Goal: Task Accomplishment & Management: Manage account settings

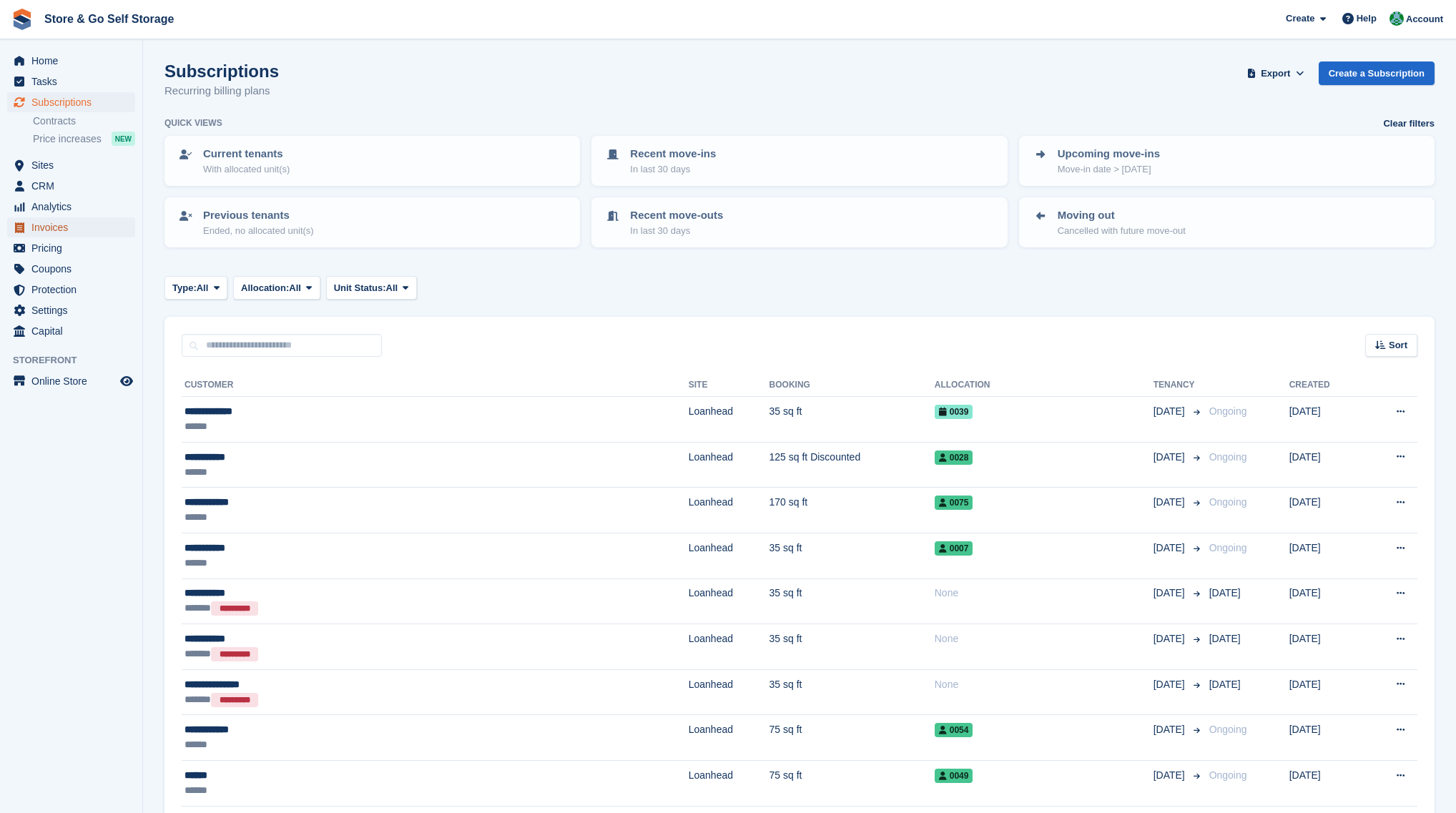
click at [83, 233] on span "Invoices" at bounding box center [74, 227] width 86 height 20
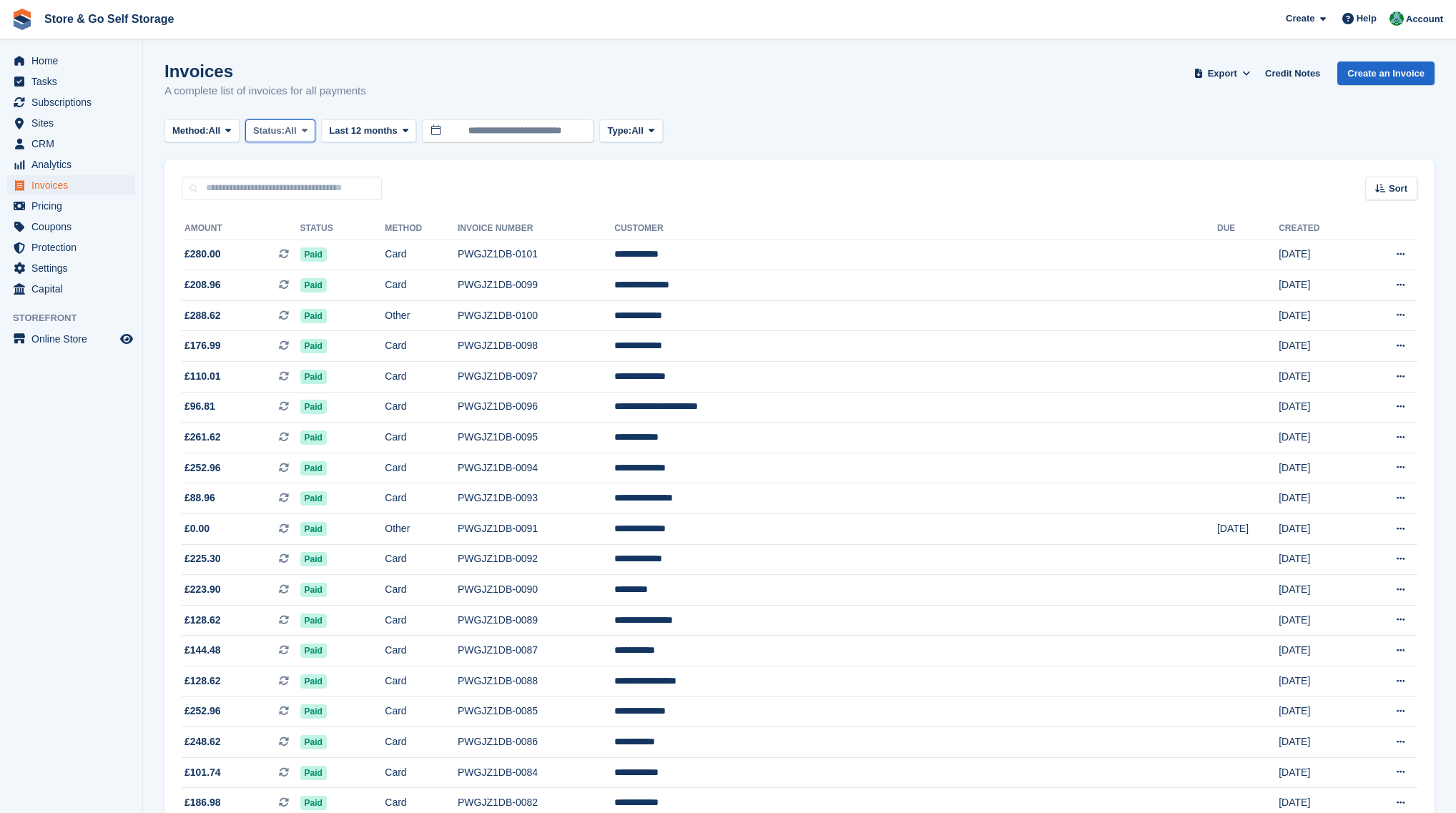
click at [274, 138] on button "Status: All" at bounding box center [280, 131] width 70 height 23
click at [285, 247] on link "Open" at bounding box center [314, 241] width 125 height 25
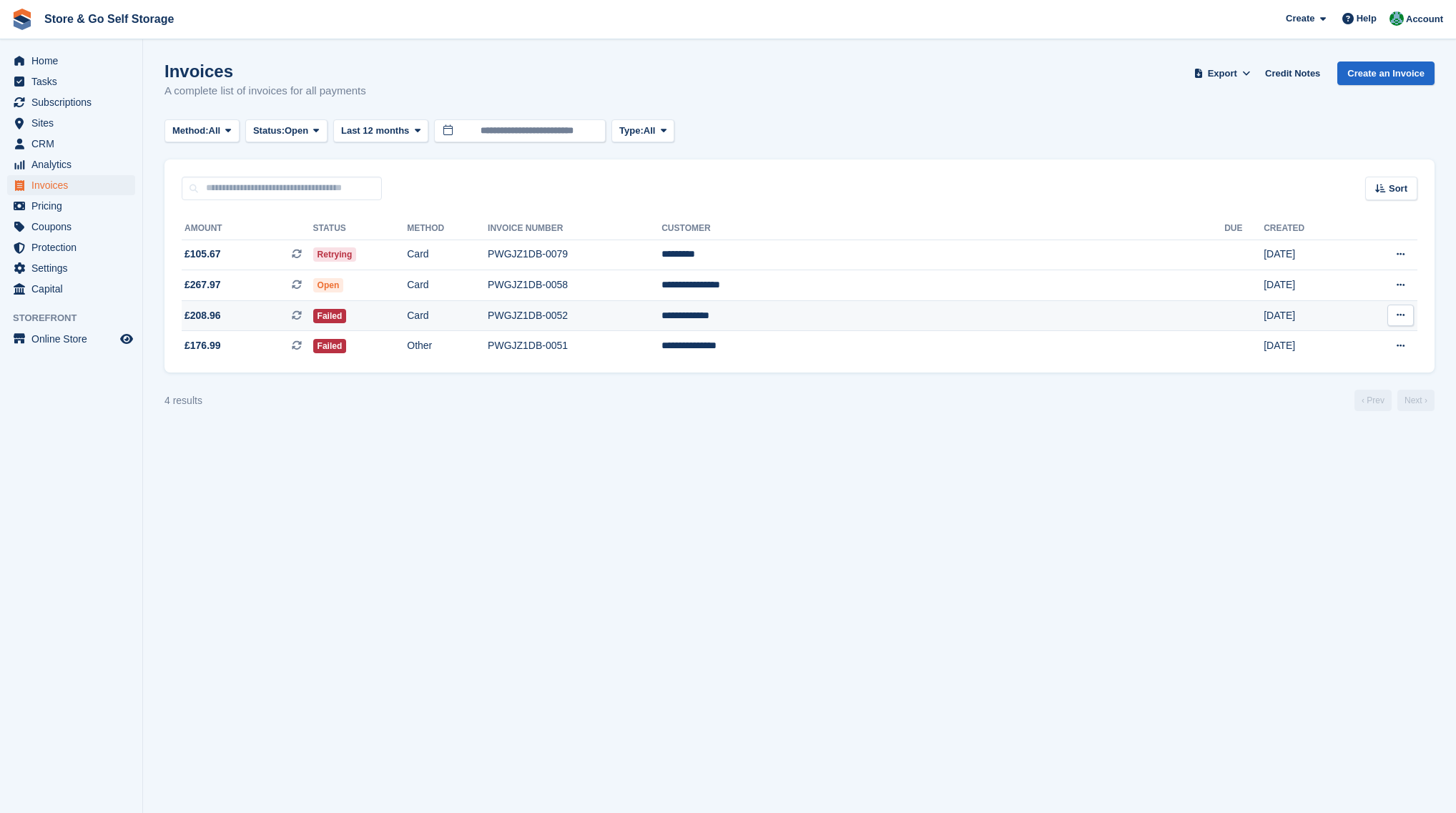
click at [408, 313] on td "Failed" at bounding box center [361, 315] width 95 height 31
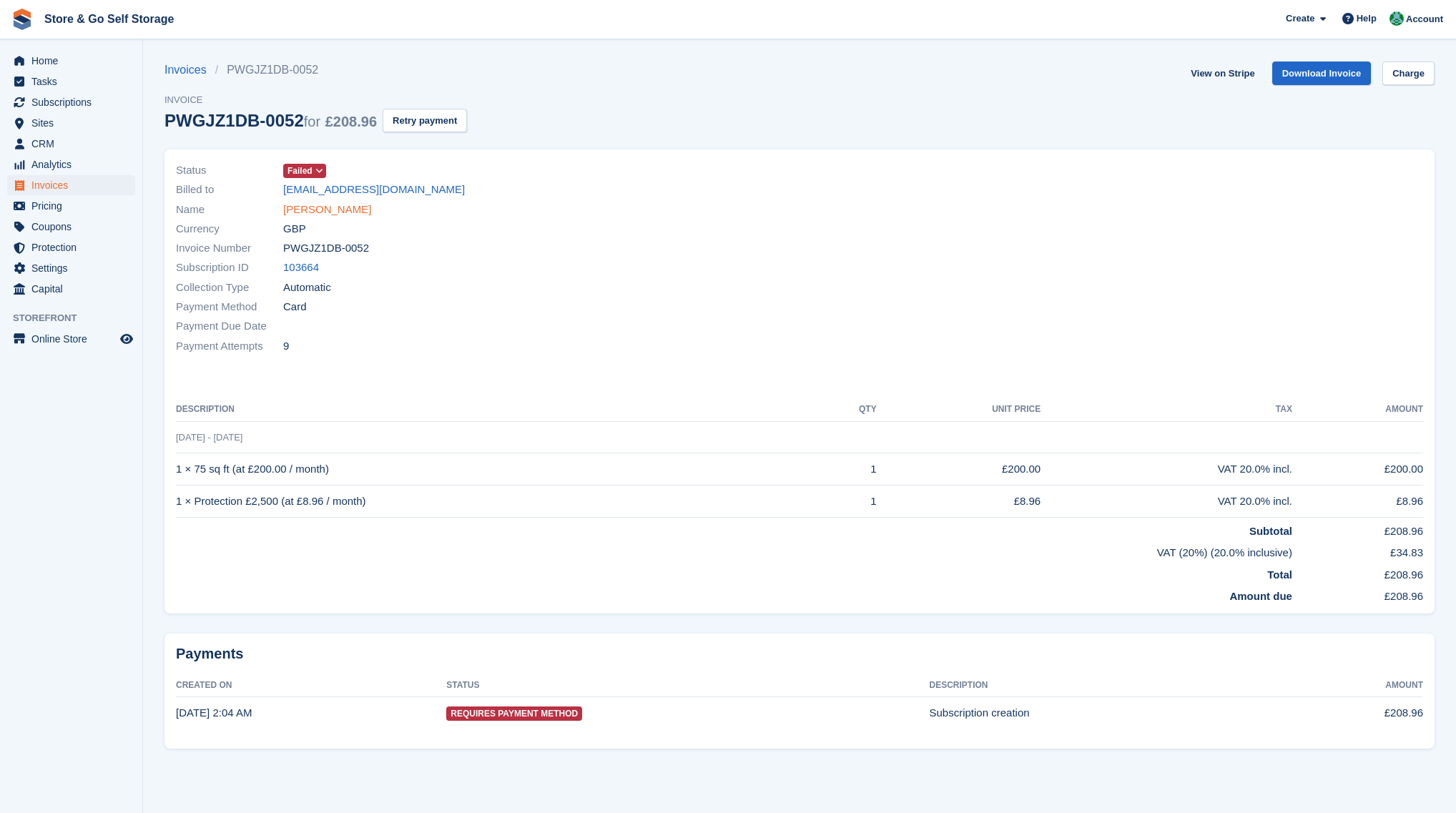
click at [326, 213] on link "Leigh Lithgow" at bounding box center [327, 210] width 88 height 17
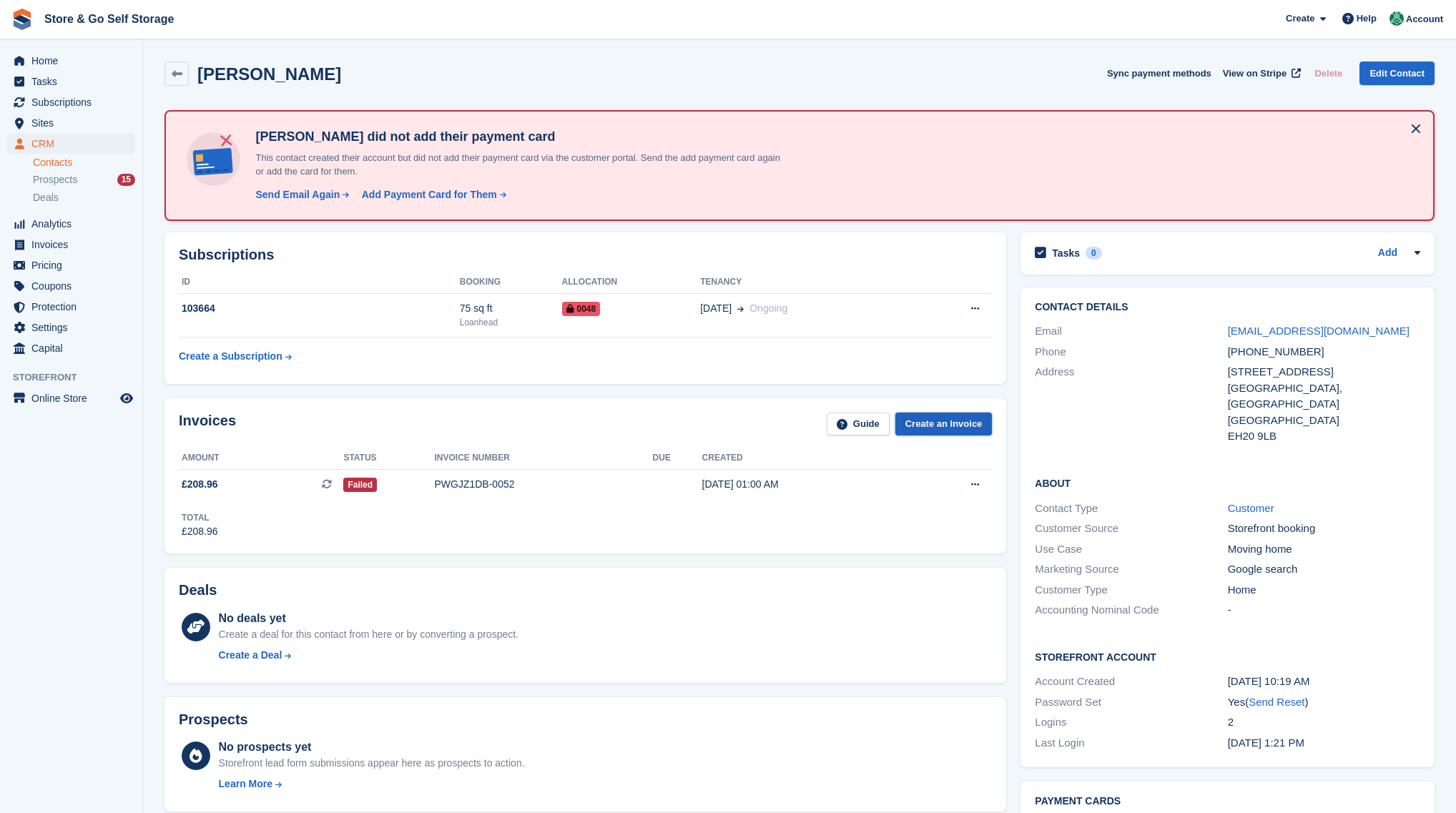
click at [929, 426] on link "Create an Invoice" at bounding box center [944, 424] width 98 height 23
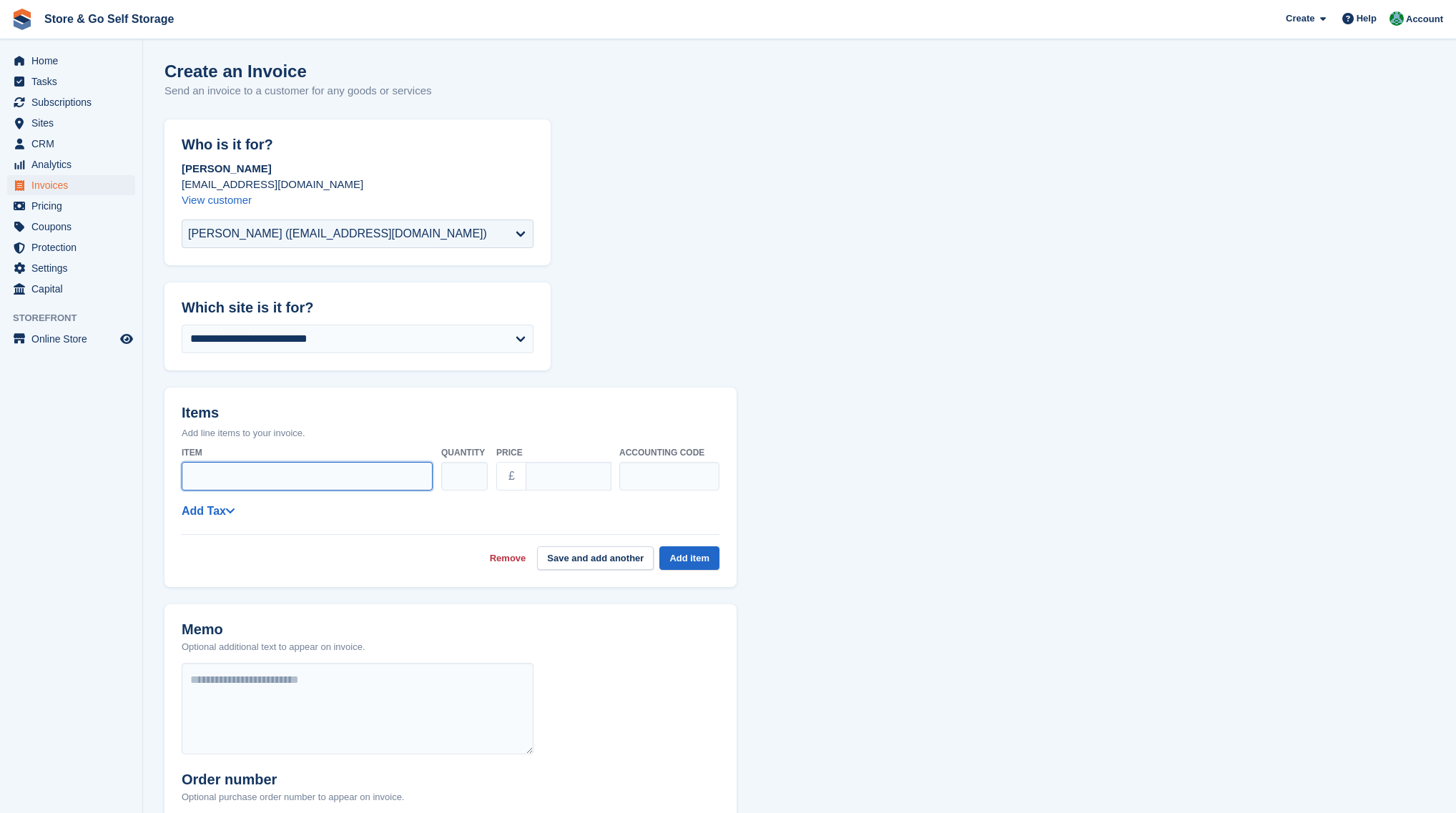
click at [297, 479] on input "Item" at bounding box center [307, 476] width 251 height 28
click at [395, 484] on input "Item" at bounding box center [307, 476] width 251 height 28
type input "********"
drag, startPoint x: 567, startPoint y: 479, endPoint x: 497, endPoint y: 478, distance: 70.0
click at [497, 478] on div "£ ****" at bounding box center [553, 476] width 114 height 28
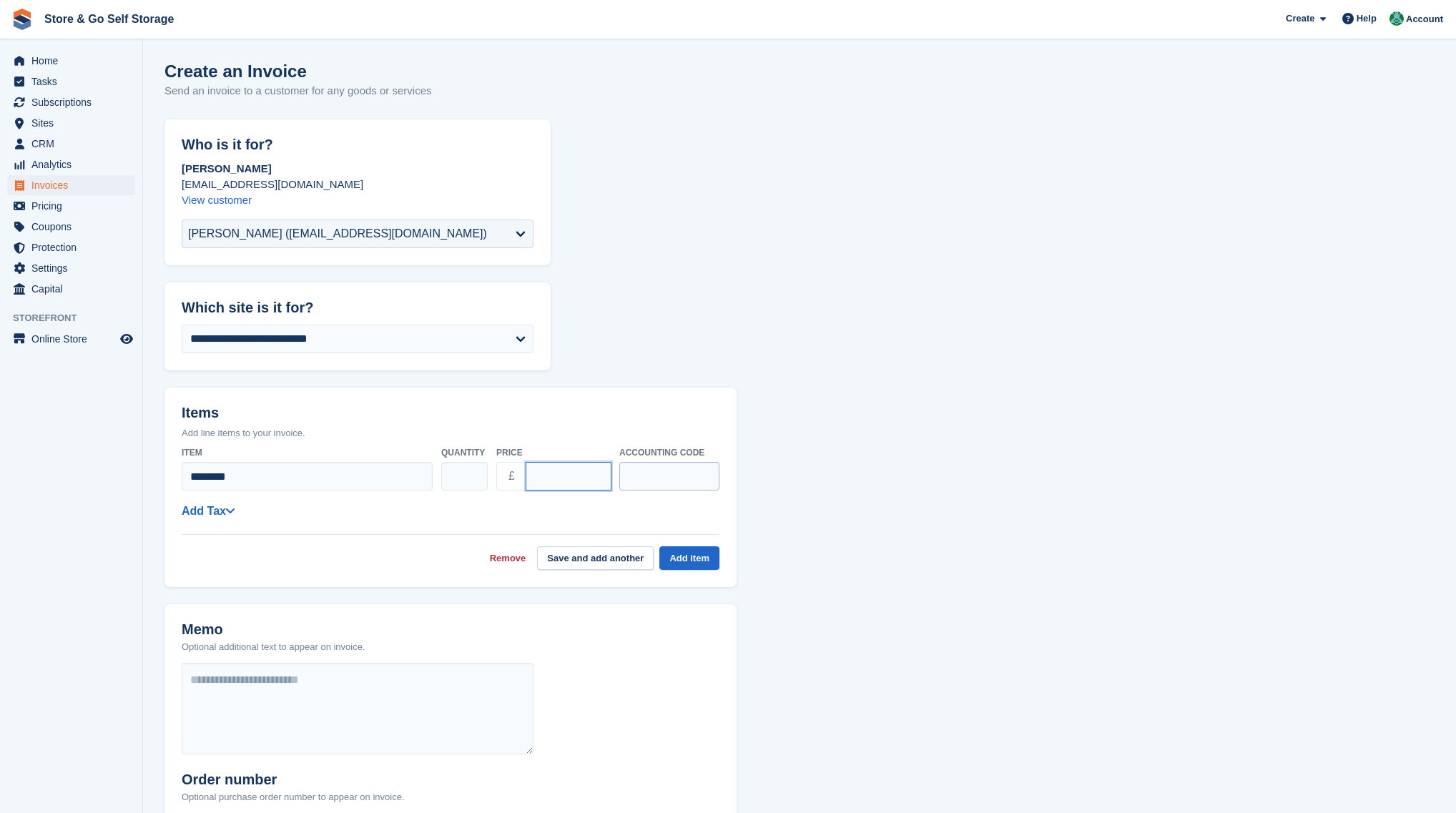
type input "**"
click at [623, 481] on input "text" at bounding box center [669, 476] width 100 height 28
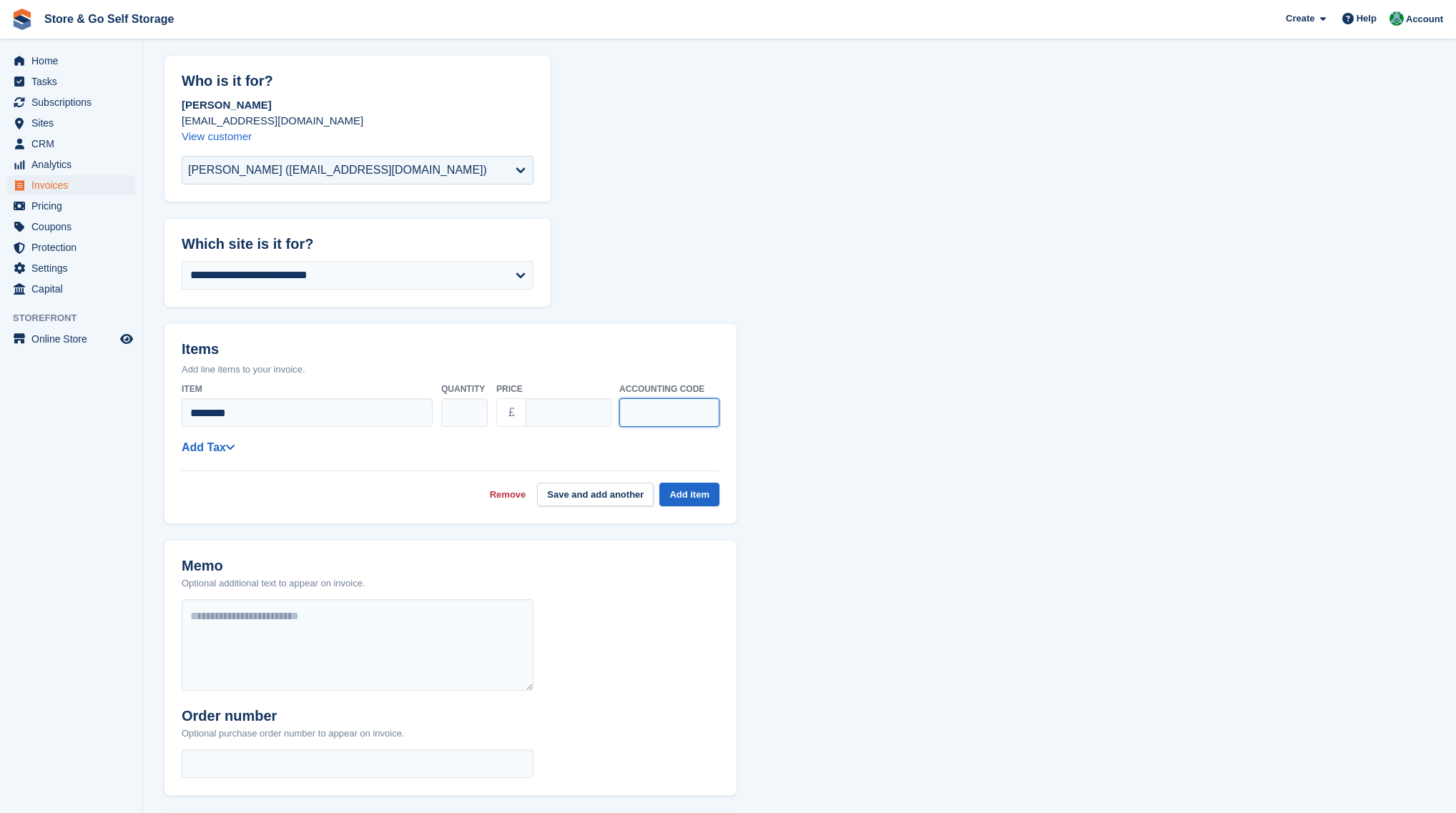
scroll to position [71, 0]
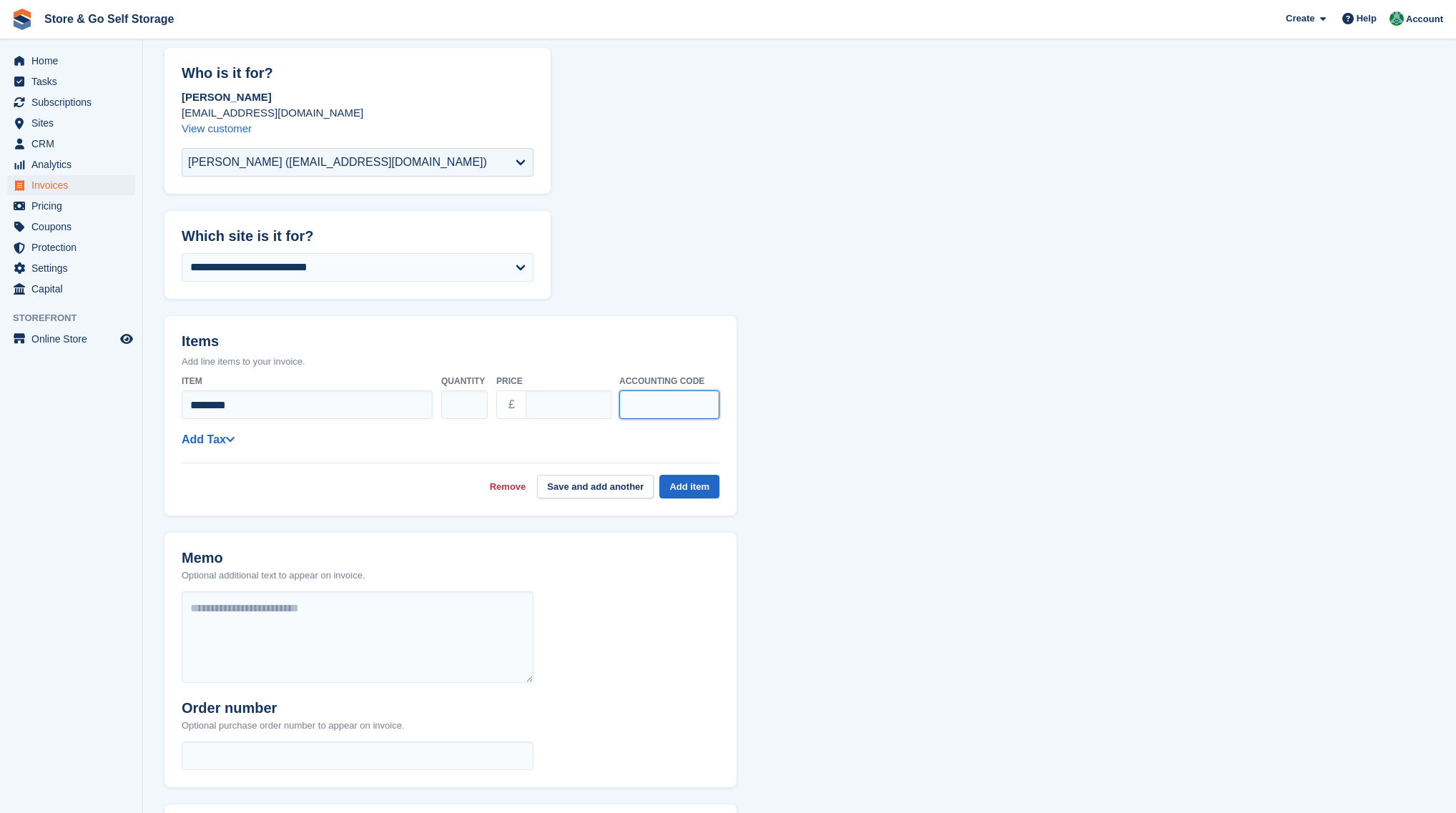
click at [648, 409] on input "text" at bounding box center [669, 404] width 100 height 28
click at [623, 429] on div "**********" at bounding box center [450, 434] width 538 height 130
click at [678, 487] on button "Add item" at bounding box center [689, 487] width 60 height 23
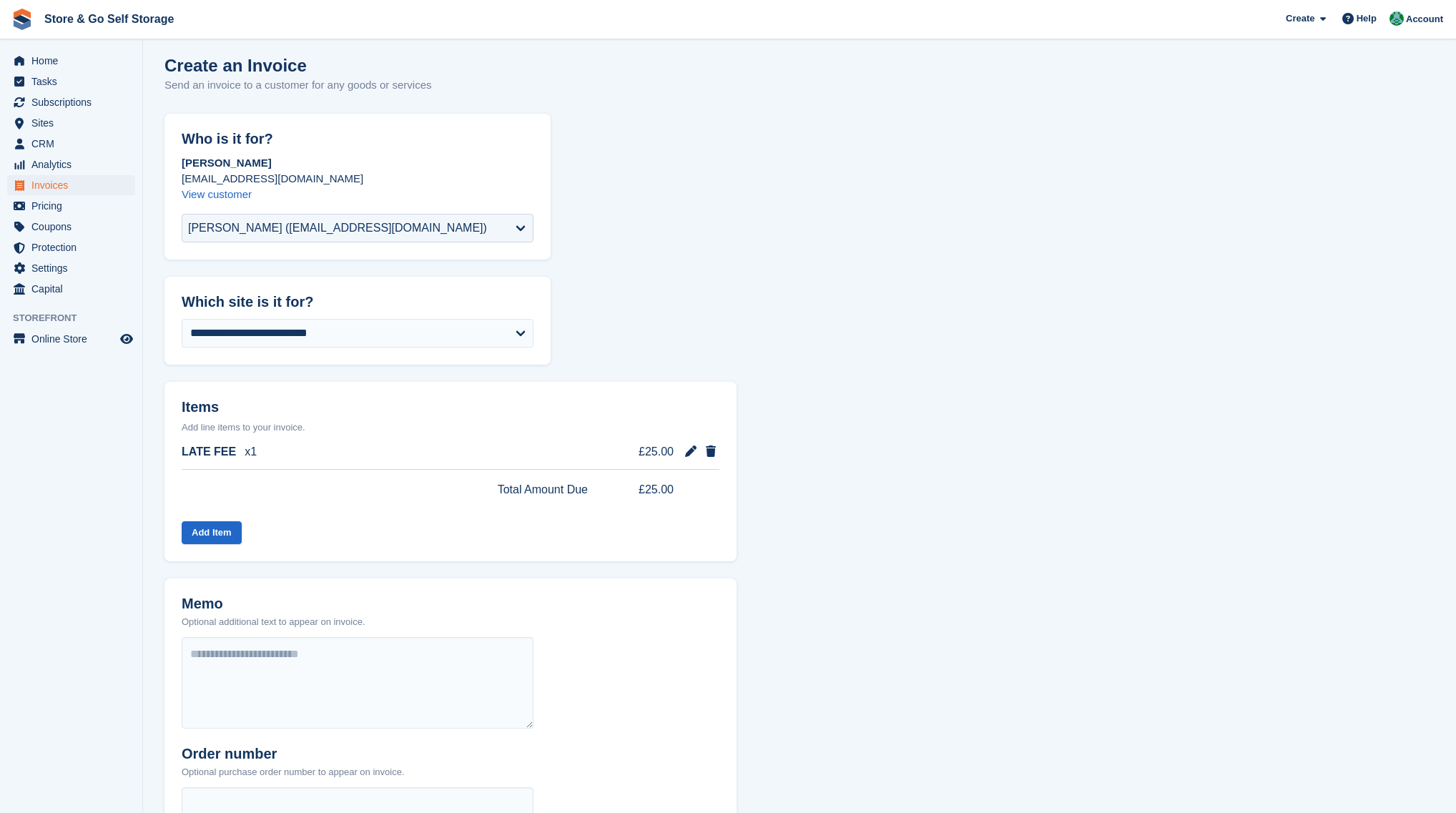
scroll to position [0, 0]
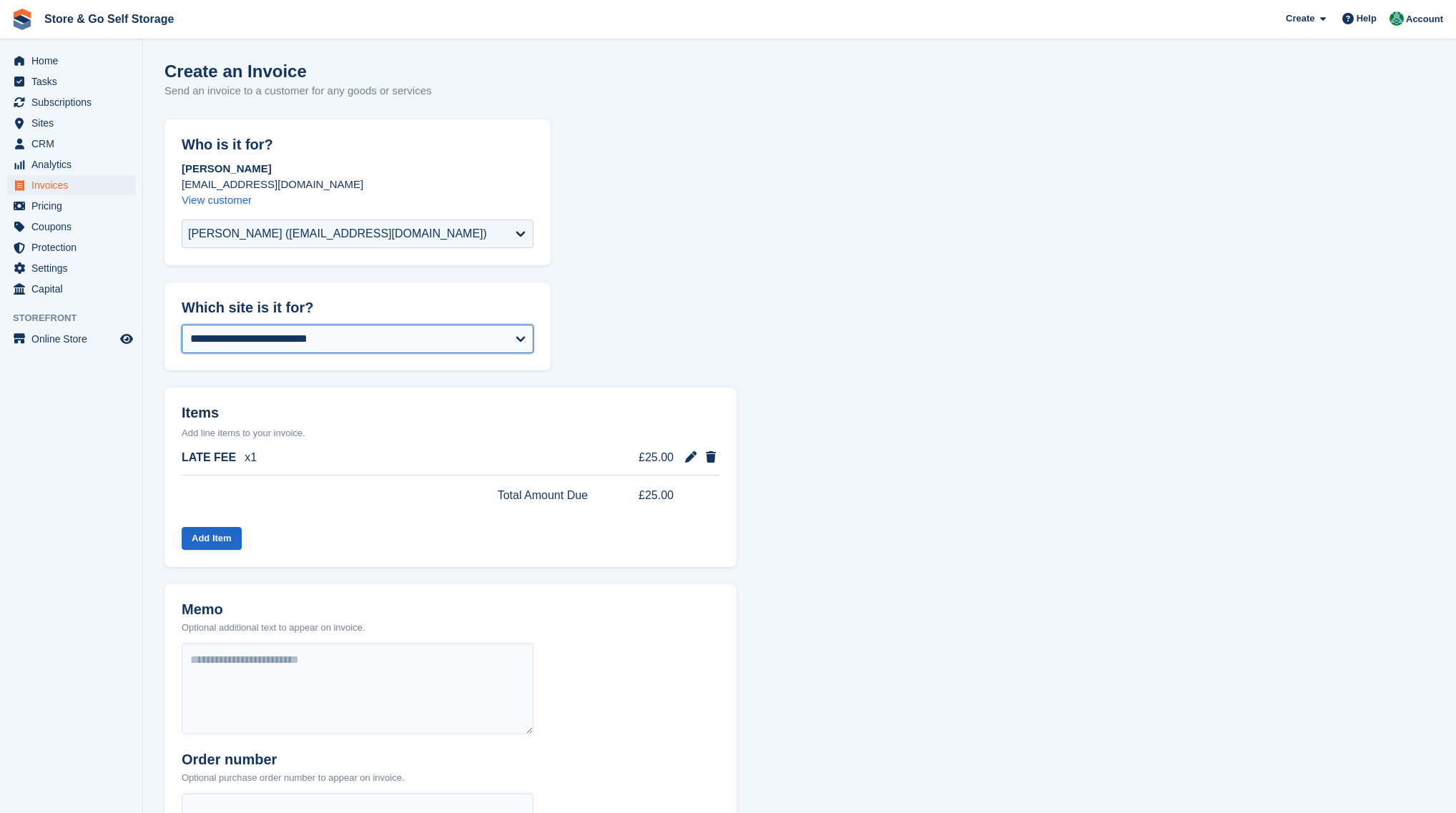
click at [347, 343] on select "**********" at bounding box center [357, 339] width 352 height 28
select select "****"
click at [229, 531] on button "Add Item" at bounding box center [211, 538] width 60 height 23
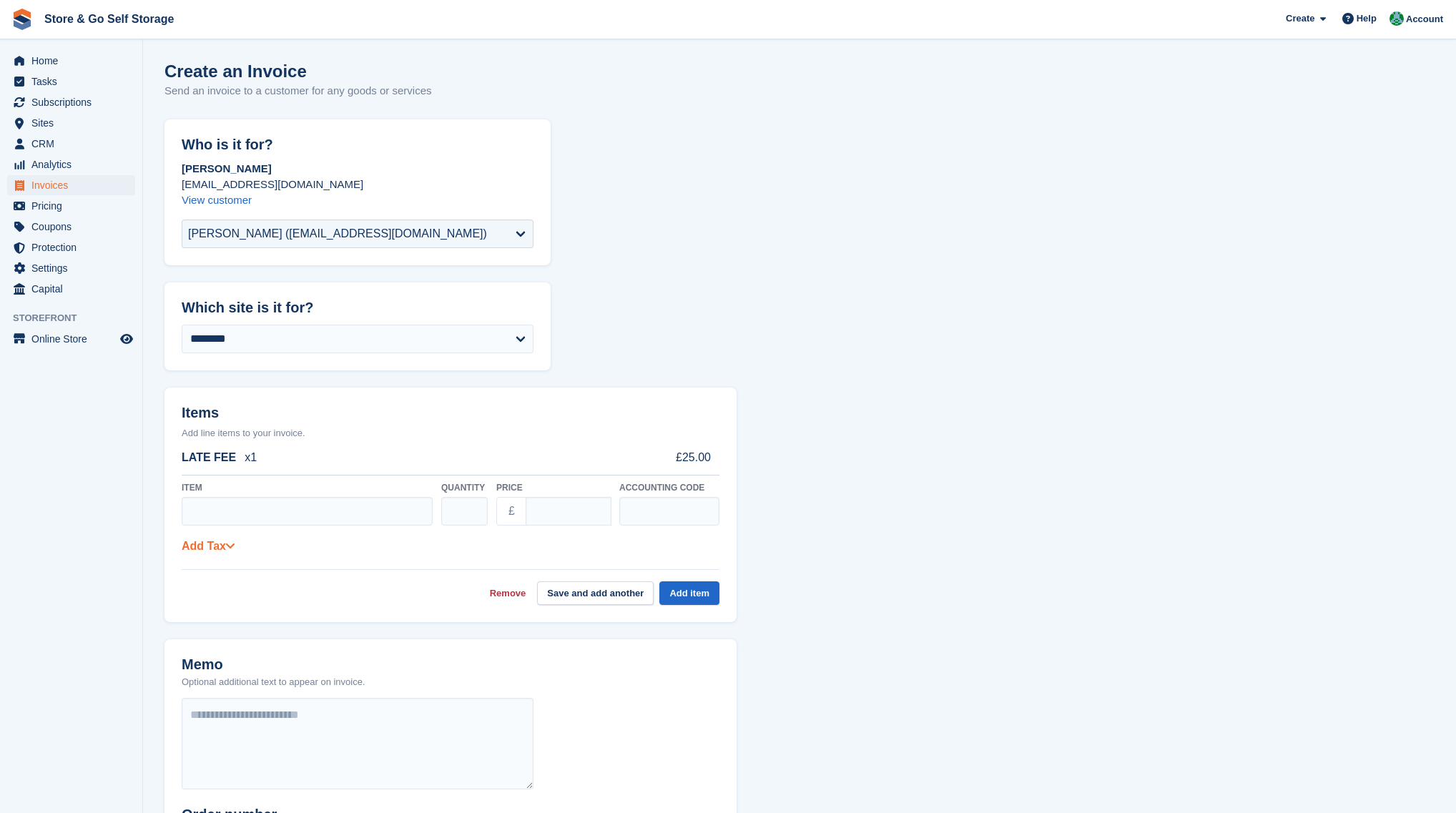
click at [207, 540] on link "Add Tax" at bounding box center [208, 546] width 53 height 12
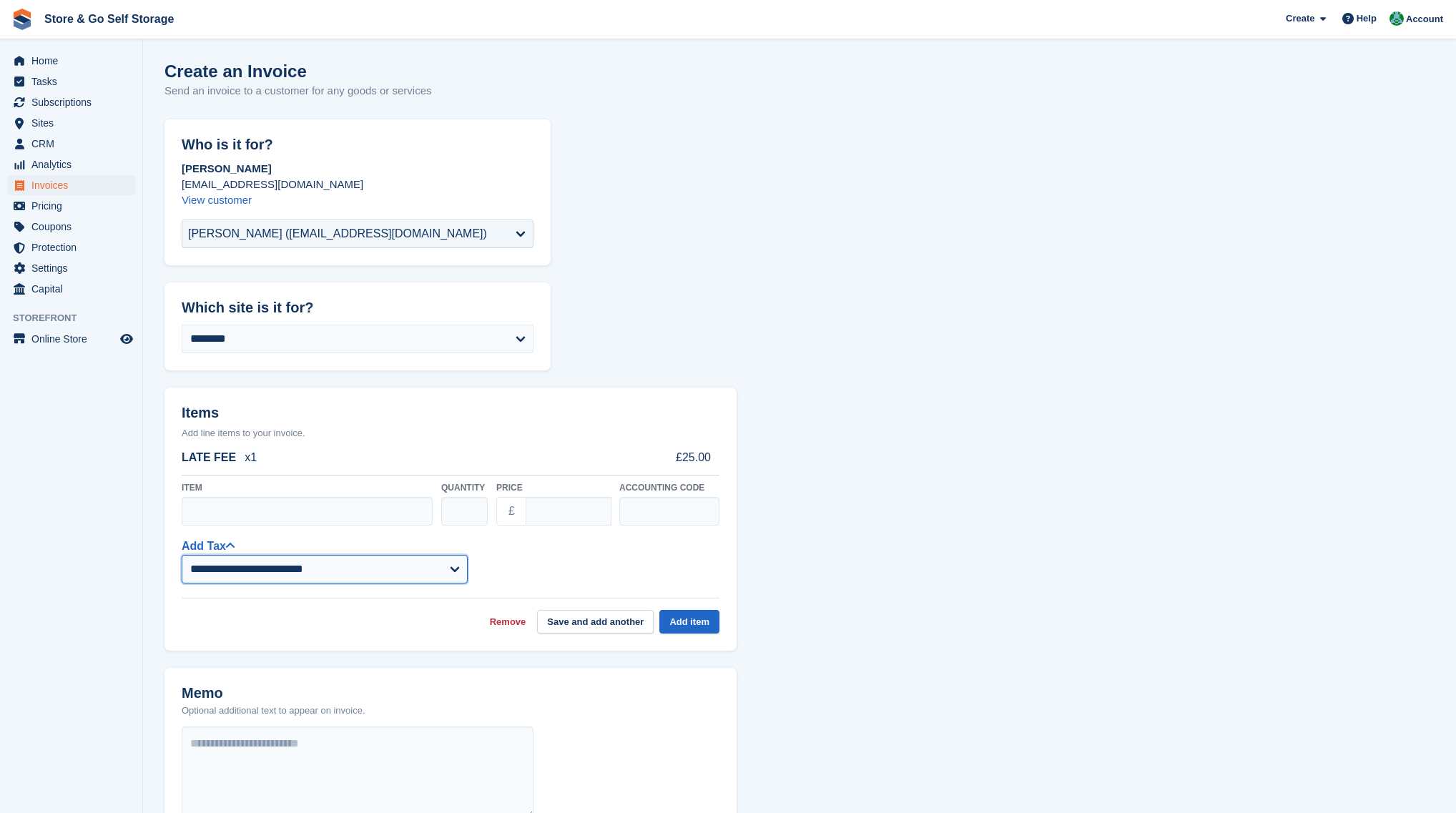
click at [244, 565] on select "**********" at bounding box center [324, 569] width 286 height 28
select select "****"
click at [181, 555] on select "**********" at bounding box center [324, 569] width 286 height 28
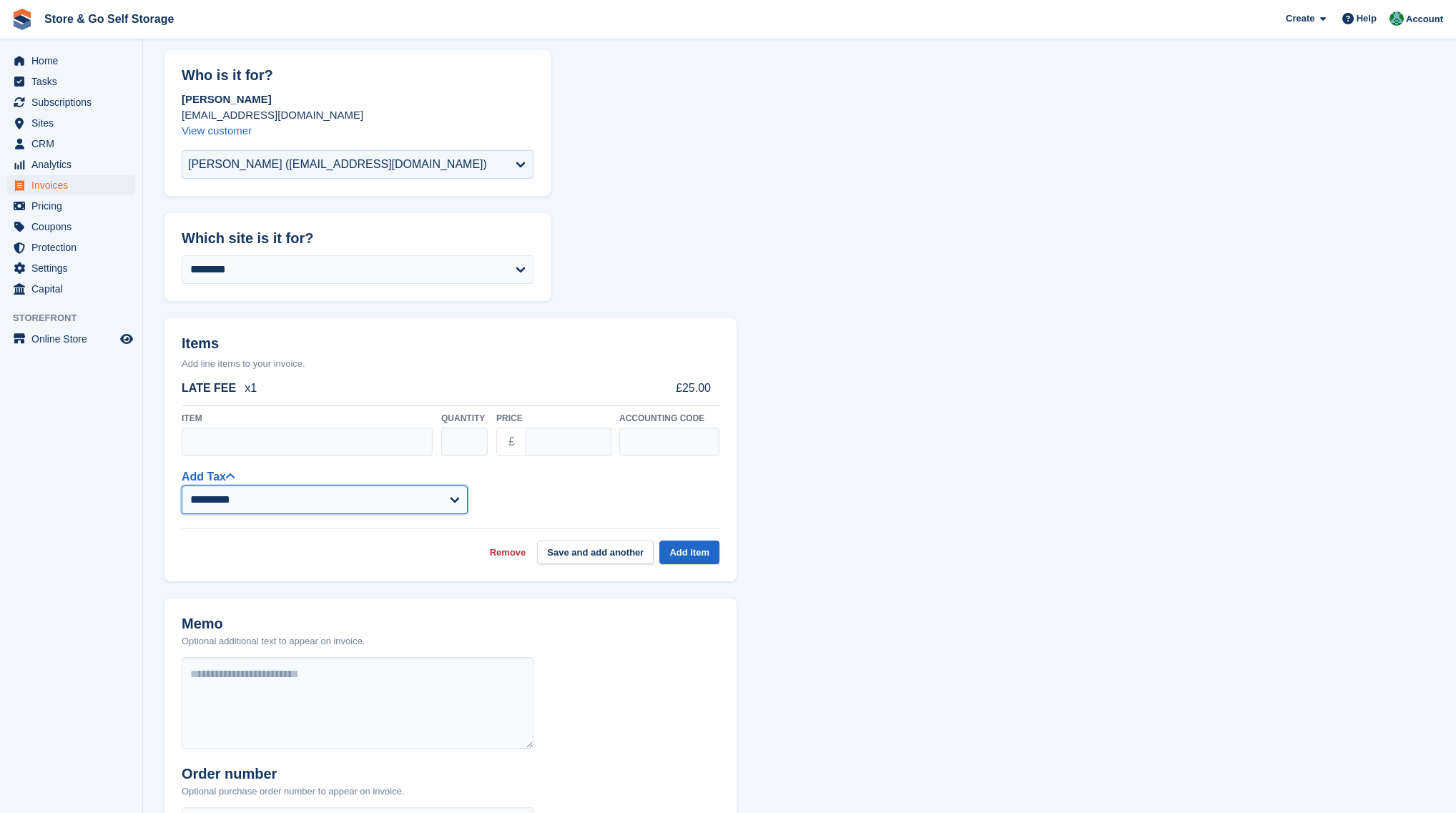
scroll to position [71, 0]
click at [551, 439] on input "****" at bounding box center [569, 439] width 86 height 28
drag, startPoint x: 569, startPoint y: 440, endPoint x: 497, endPoint y: 441, distance: 72.0
click at [497, 441] on div "£ ****" at bounding box center [553, 439] width 114 height 28
type input "**"
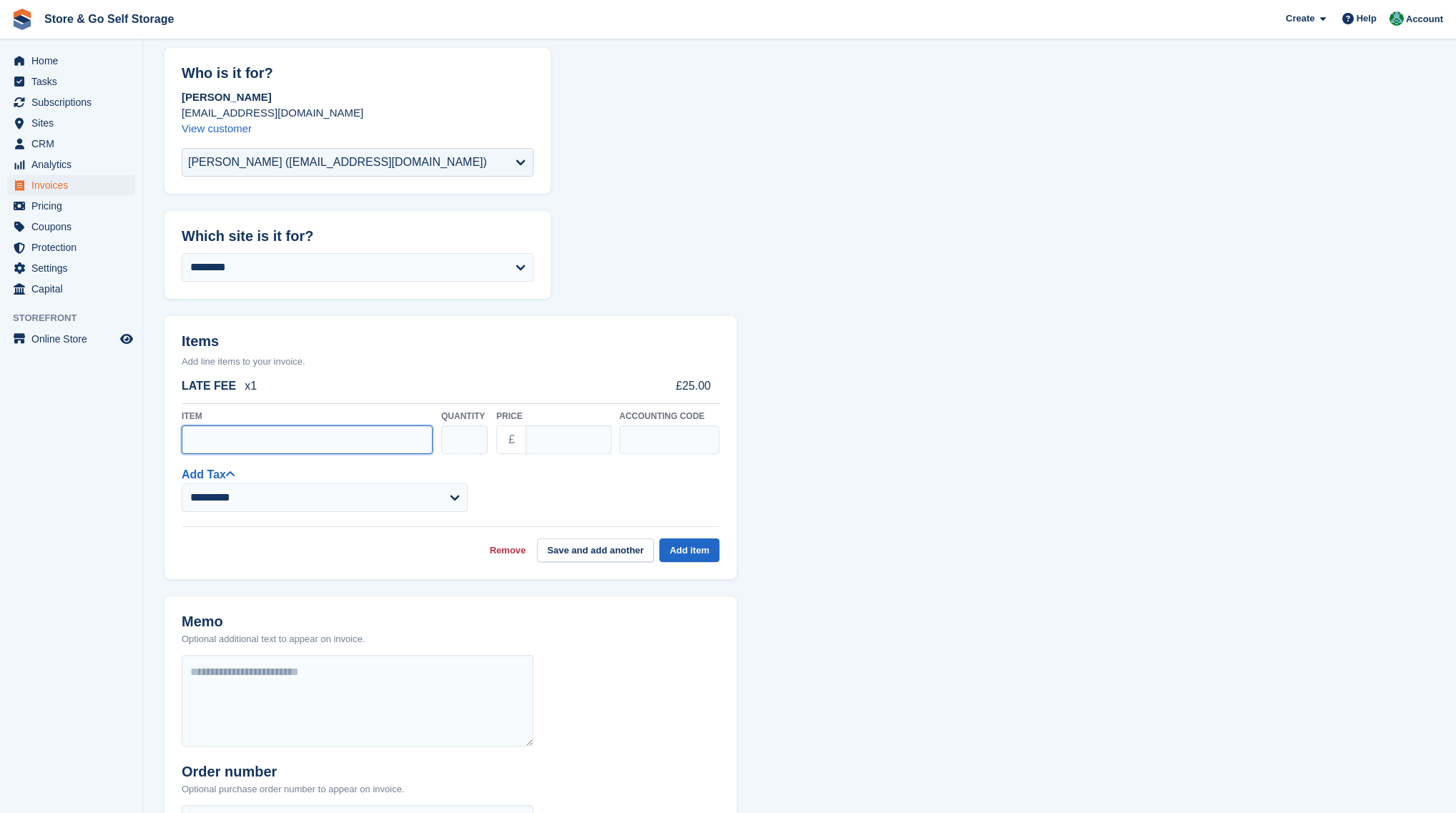
click at [382, 445] on input "Item" at bounding box center [307, 439] width 251 height 28
type input "********"
click at [674, 551] on button "Add item" at bounding box center [689, 550] width 60 height 23
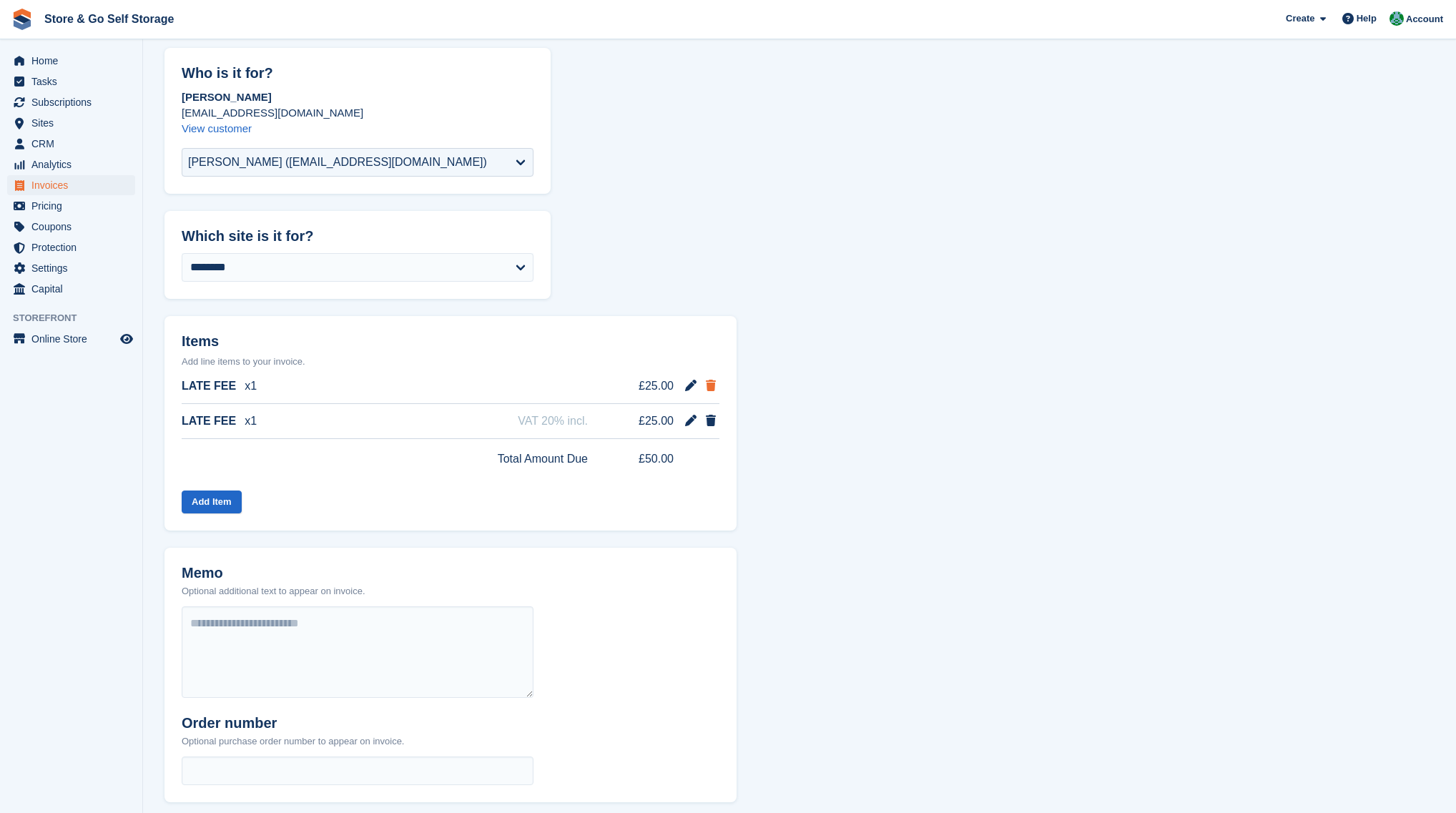
click at [711, 388] on icon at bounding box center [711, 385] width 10 height 12
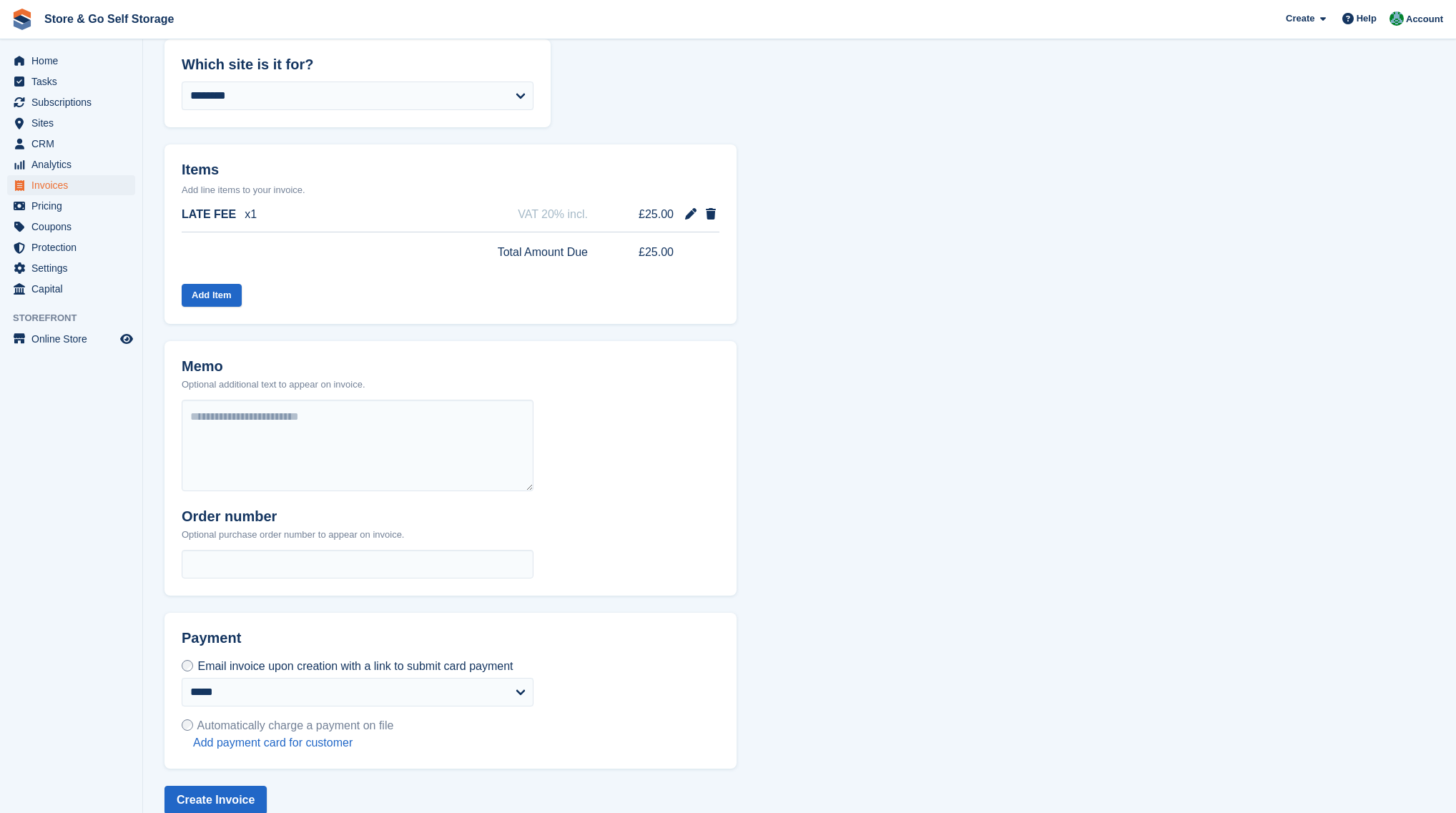
scroll to position [265, 0]
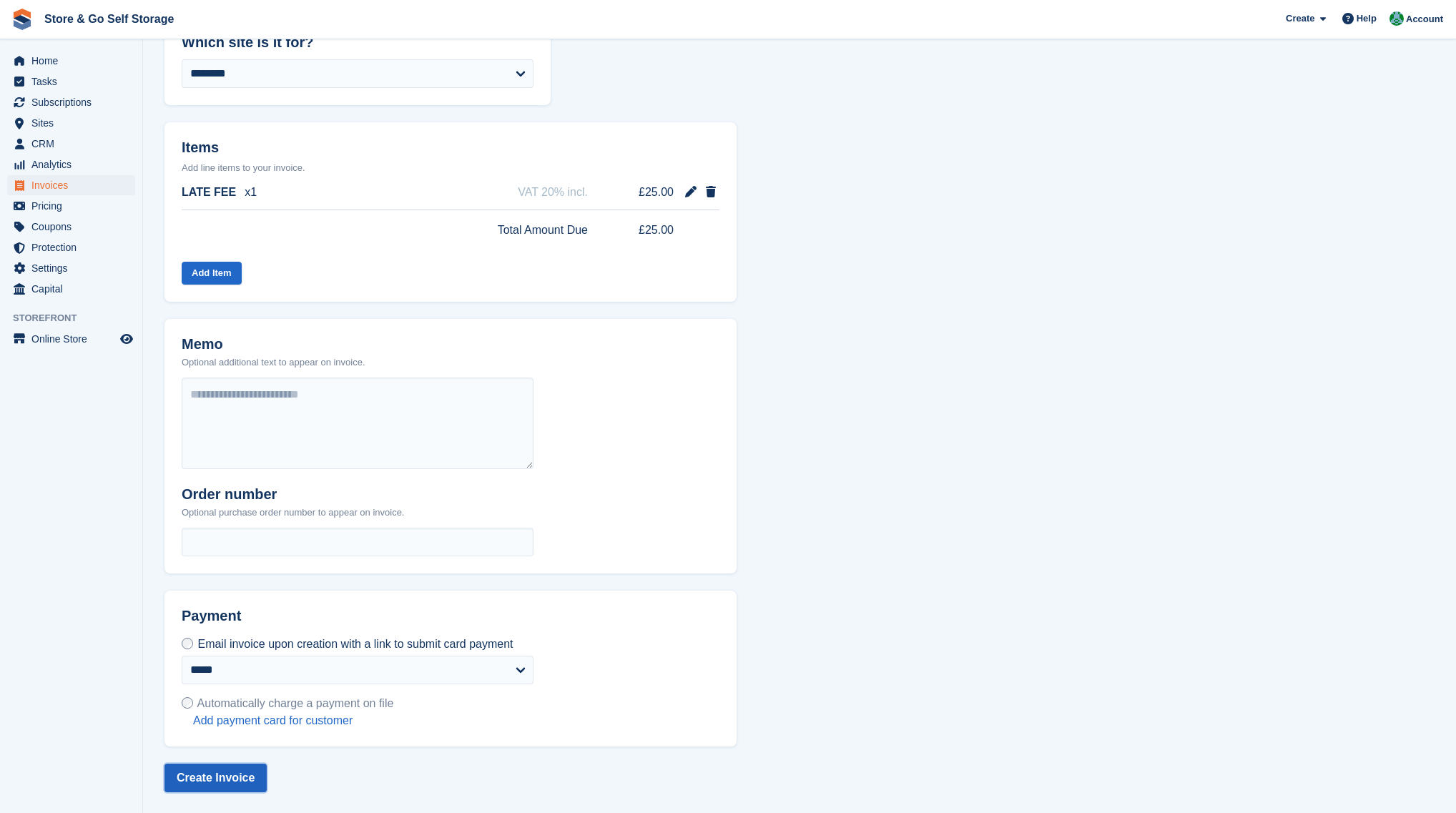
click at [228, 774] on button "Create Invoice" at bounding box center [216, 777] width 102 height 28
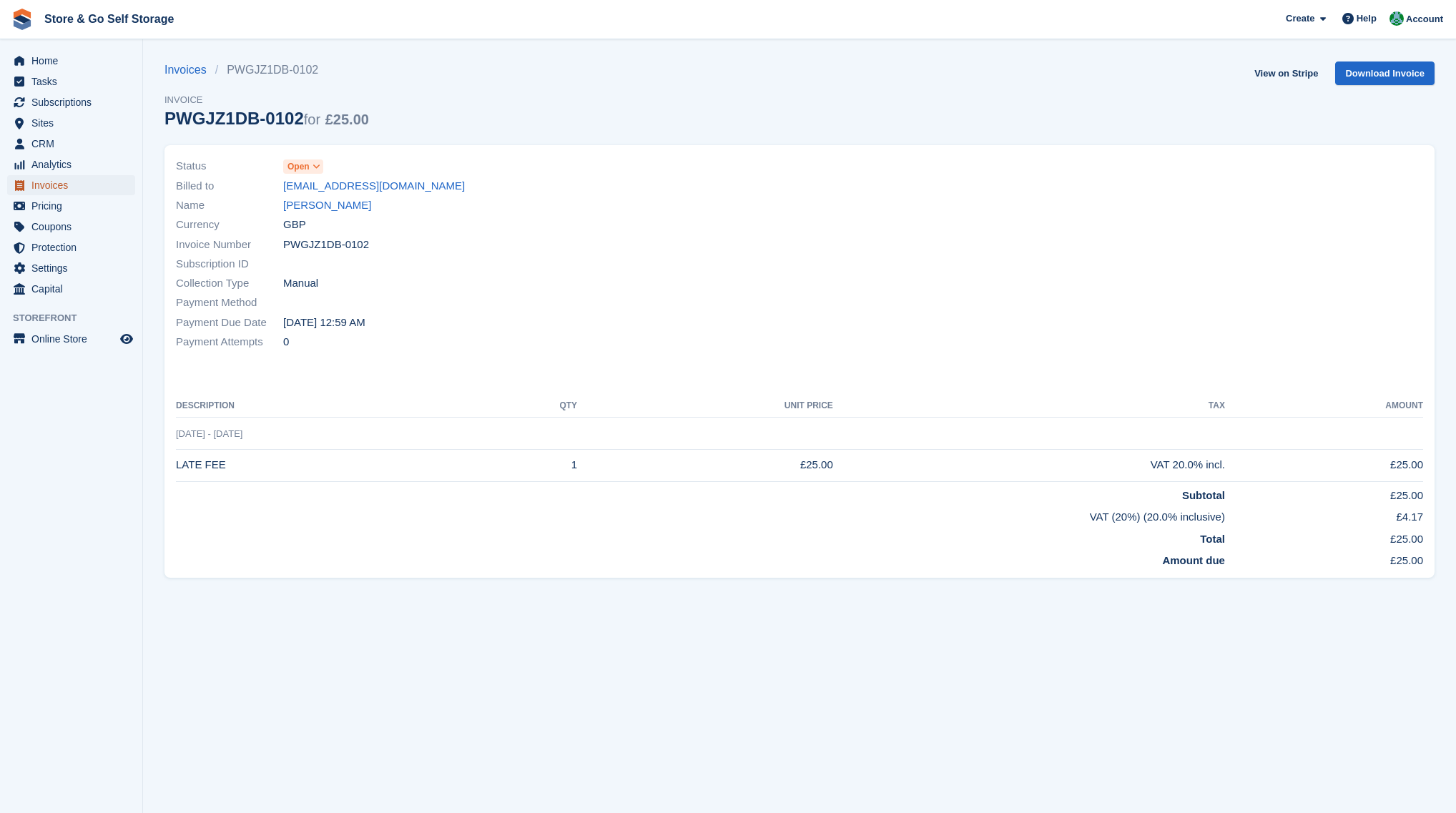
click at [74, 187] on span "Invoices" at bounding box center [74, 185] width 86 height 20
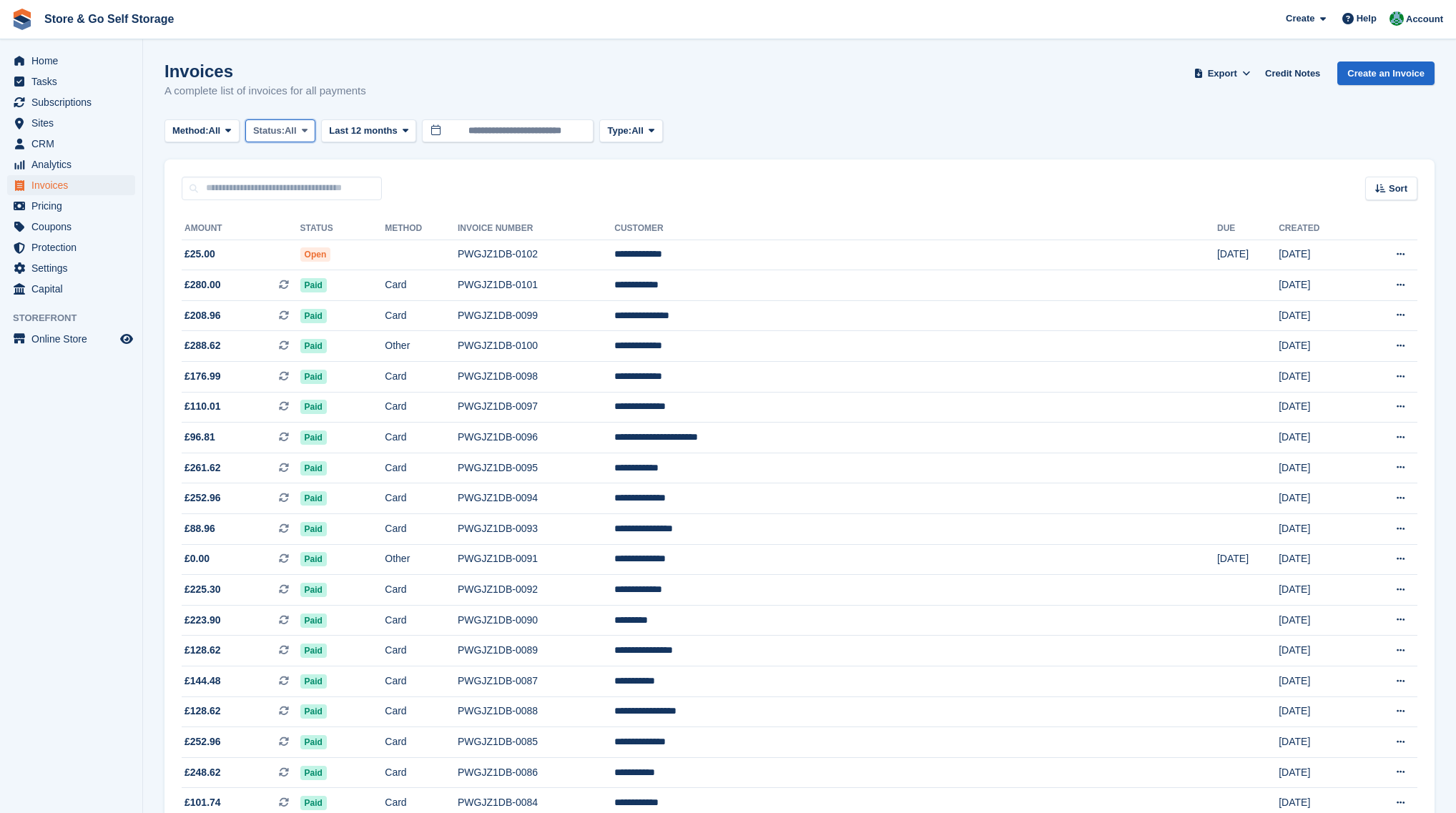
click at [293, 138] on button "Status: All" at bounding box center [280, 131] width 70 height 23
click at [299, 237] on link "Open" at bounding box center [314, 241] width 125 height 25
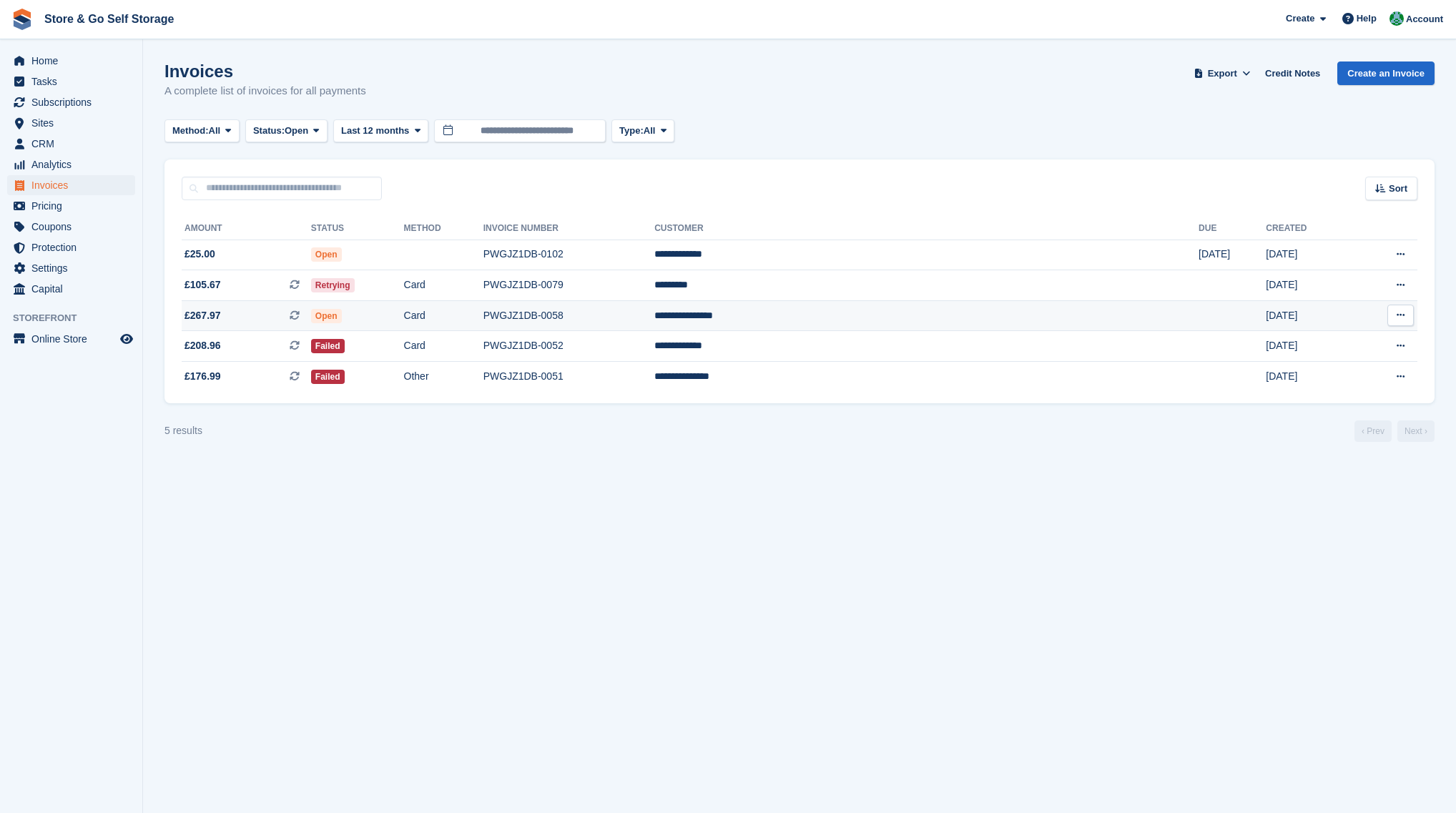
click at [404, 320] on td "Open" at bounding box center [358, 315] width 93 height 31
click at [404, 303] on td "Open" at bounding box center [358, 315] width 93 height 31
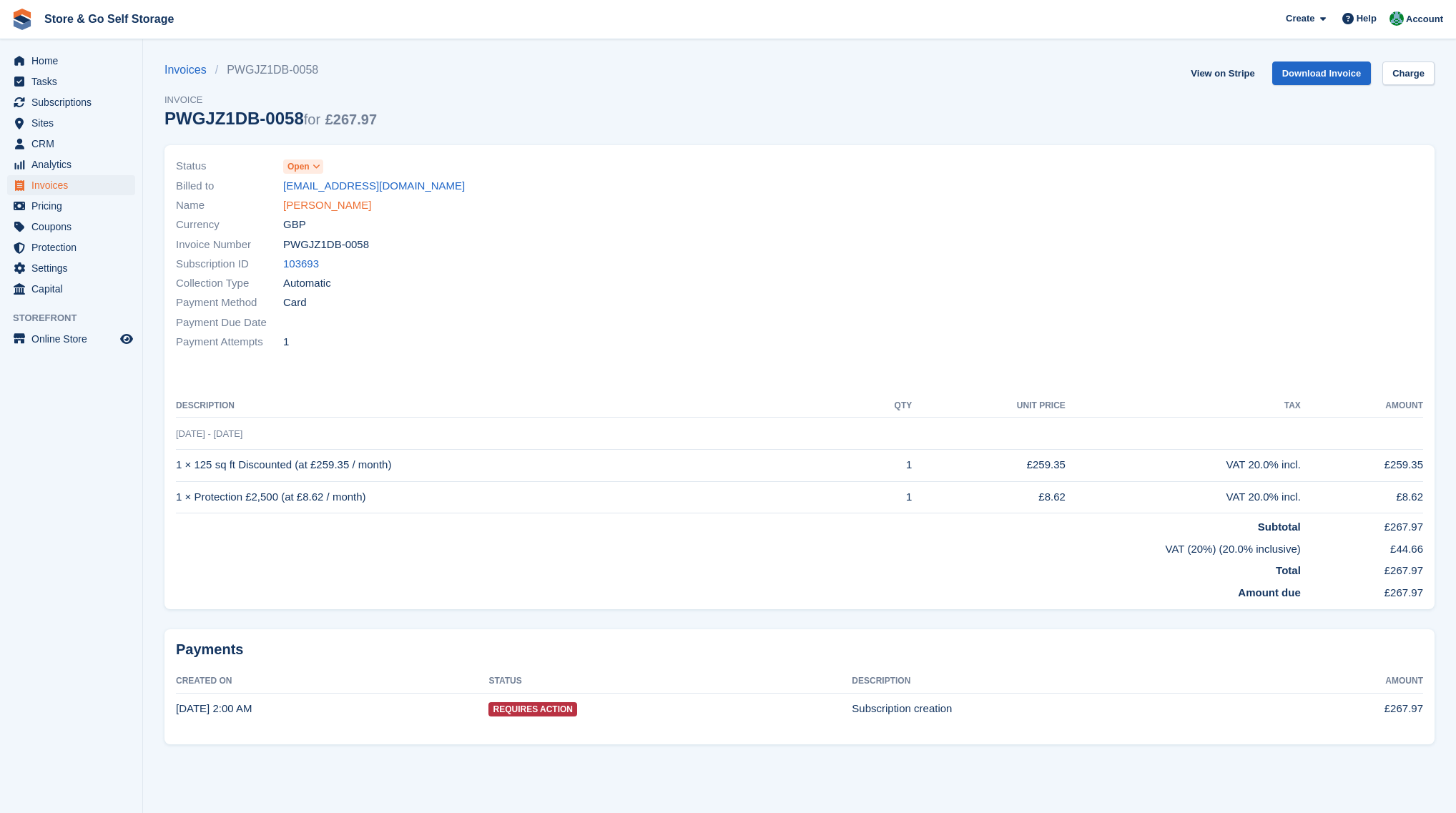
click at [337, 210] on link "[PERSON_NAME]" at bounding box center [327, 205] width 88 height 17
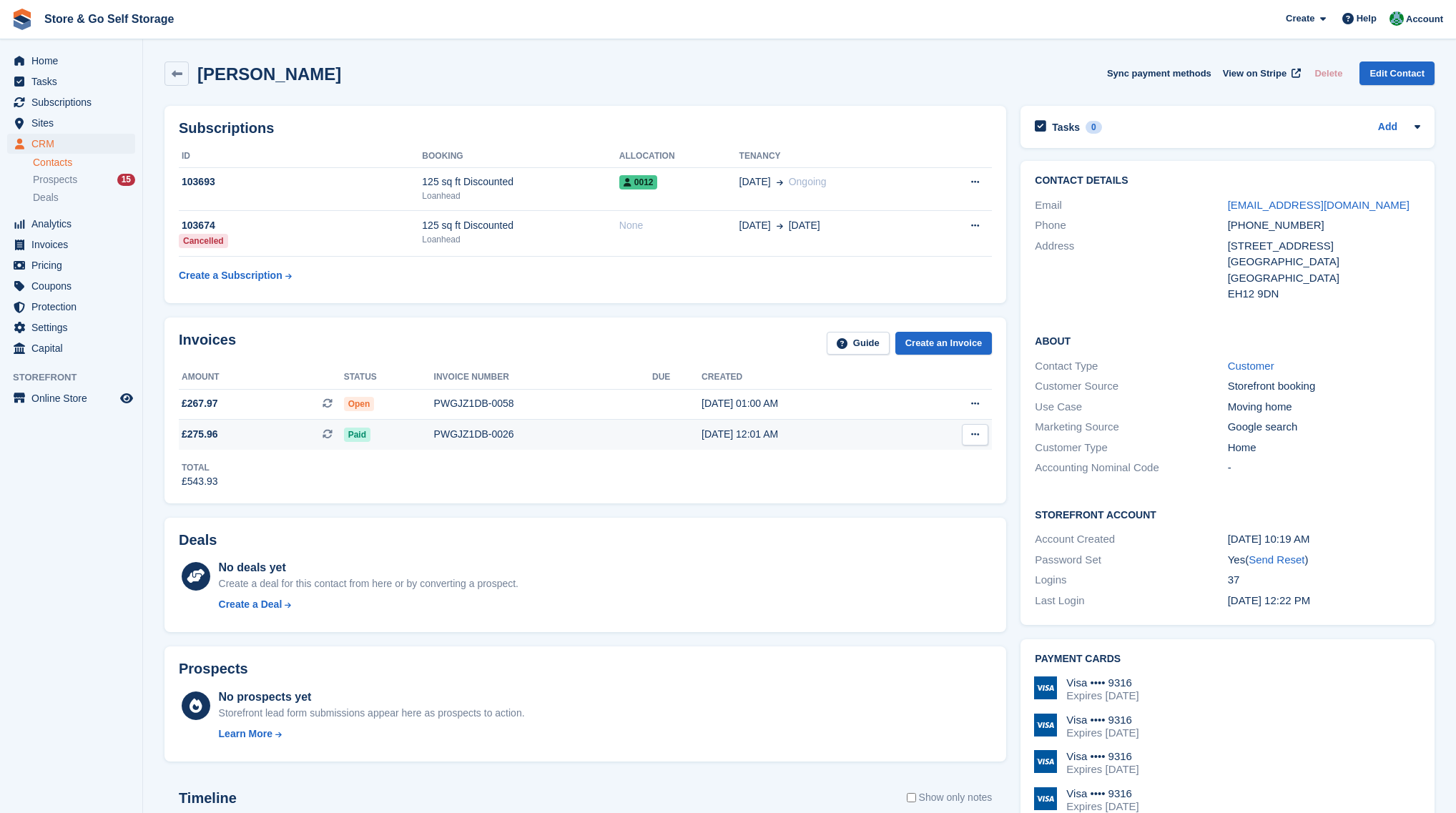
click at [396, 441] on div "Paid" at bounding box center [389, 434] width 90 height 15
click at [570, 408] on div "PWGJZ1DB-0058" at bounding box center [543, 404] width 218 height 15
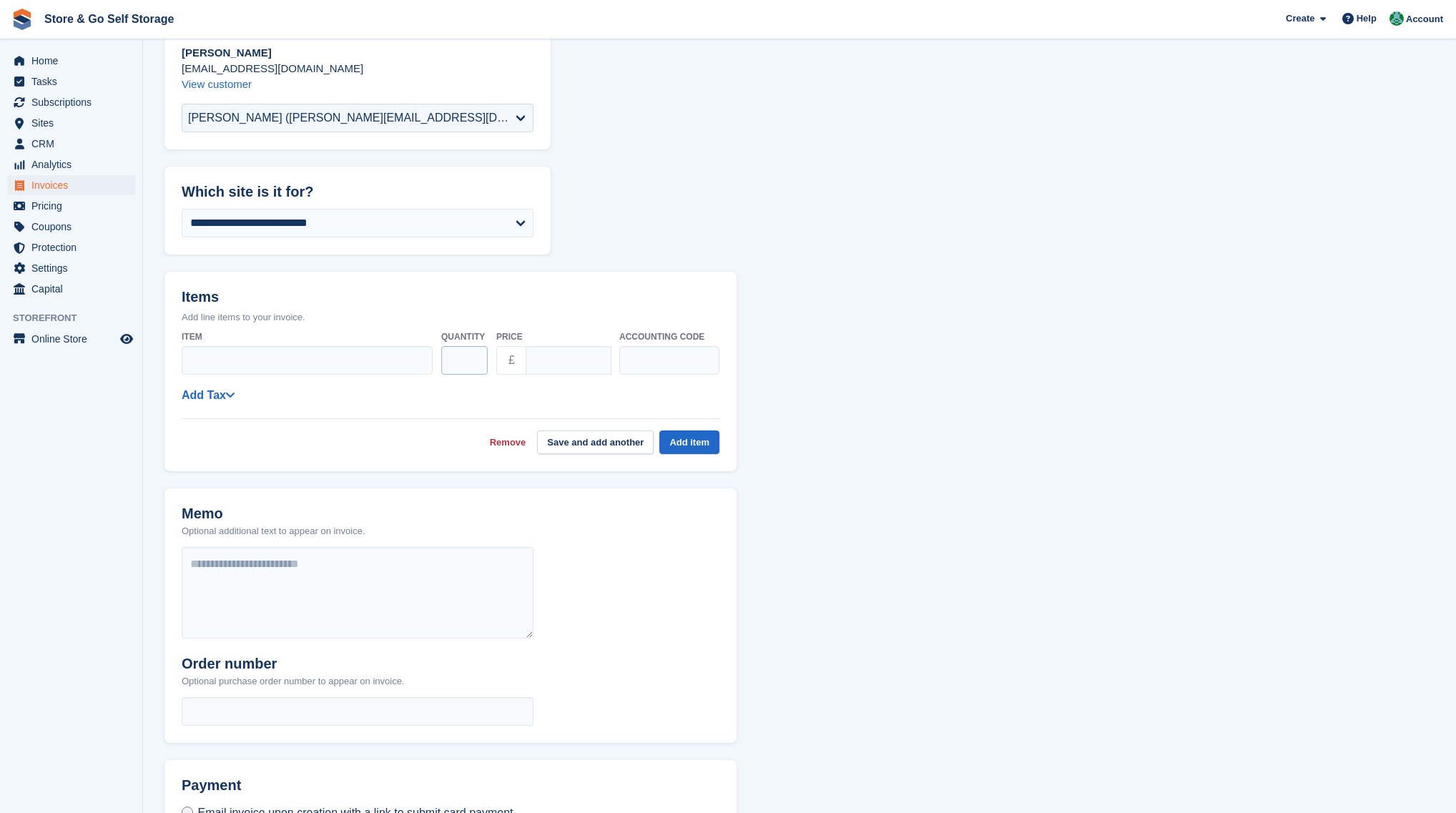
scroll to position [214, 0]
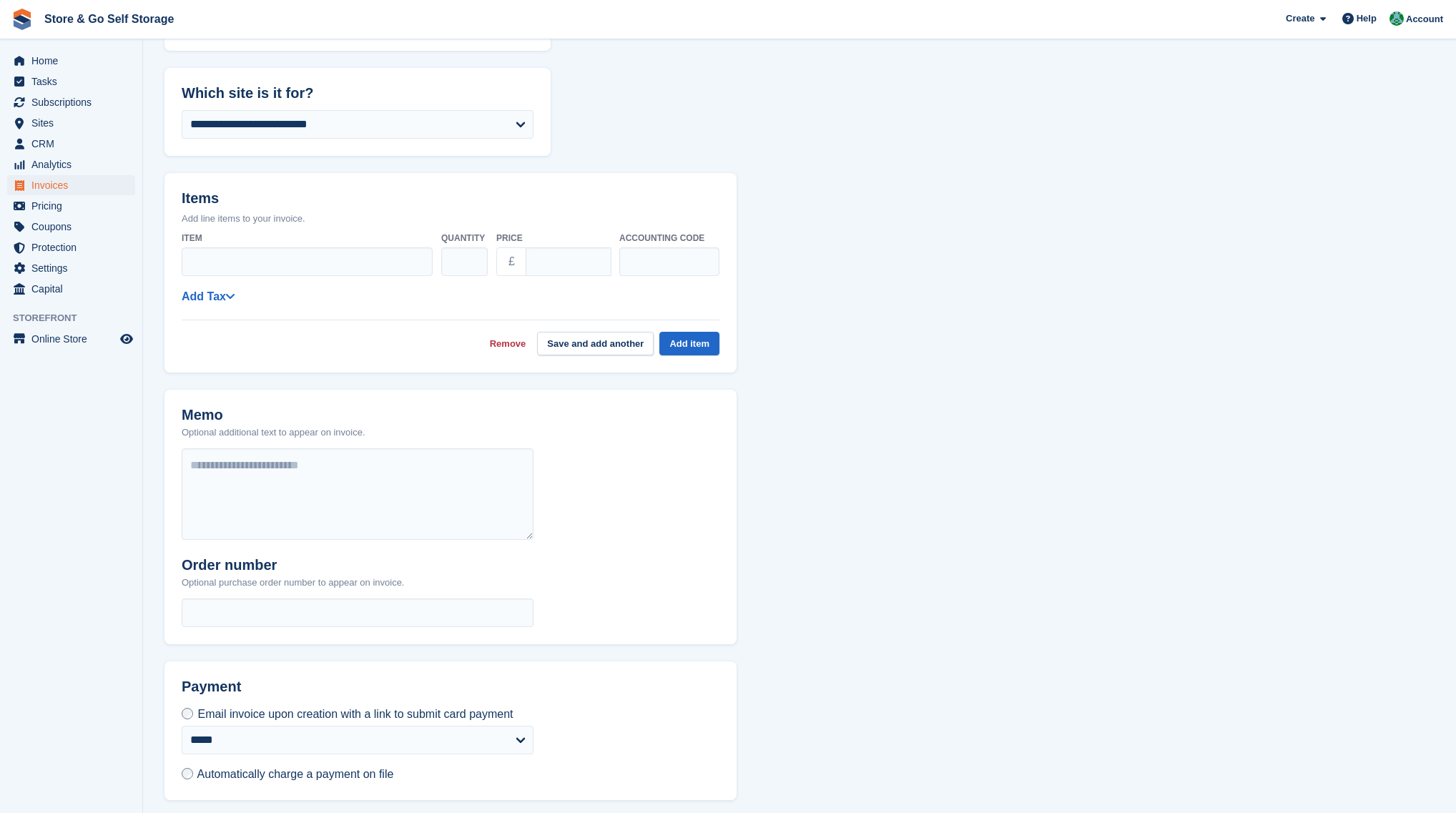
click at [515, 345] on link "Remove" at bounding box center [508, 344] width 36 height 15
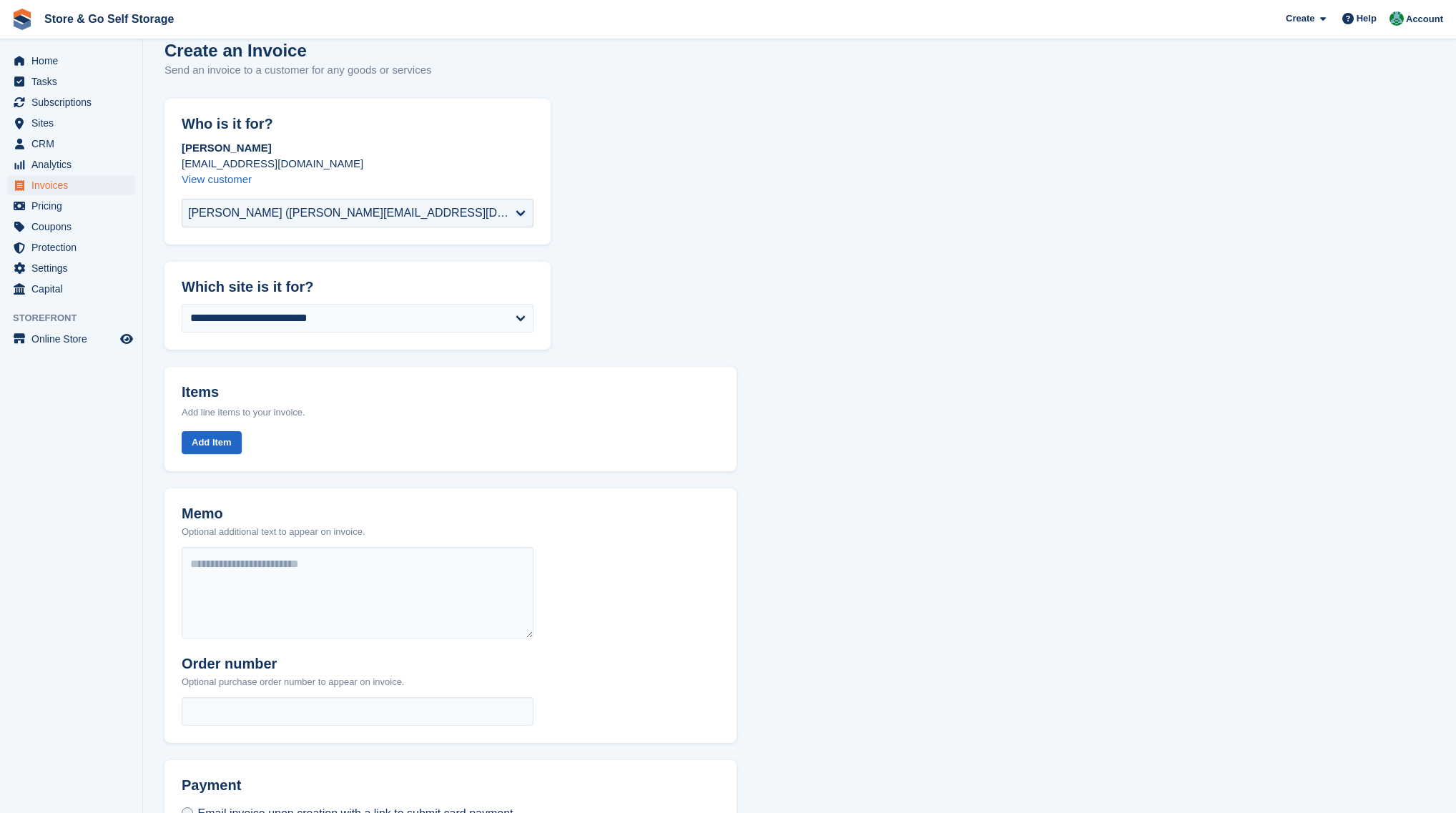
scroll to position [0, 0]
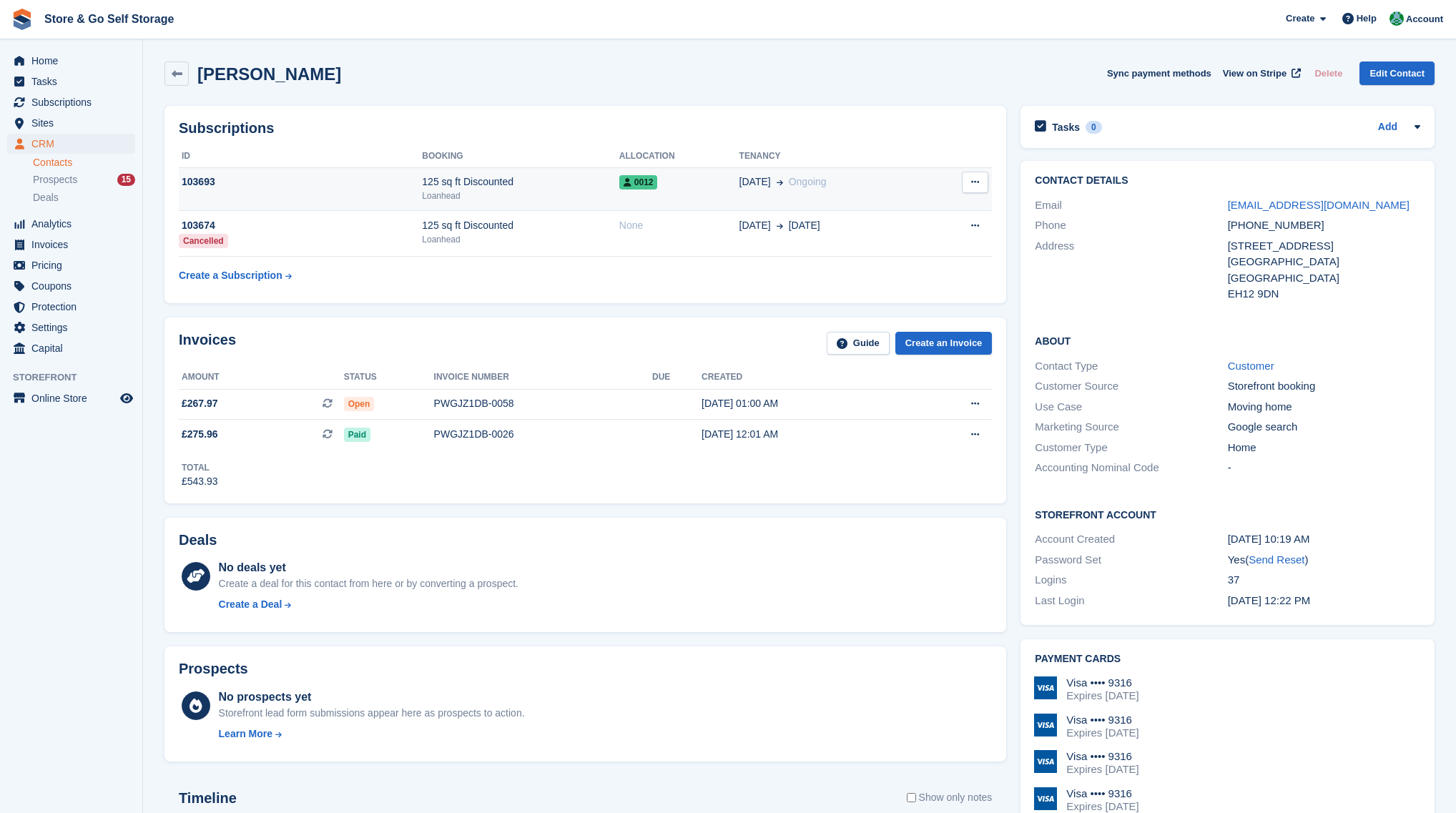
click at [561, 189] on div "125 sq ft Discounted" at bounding box center [520, 182] width 197 height 15
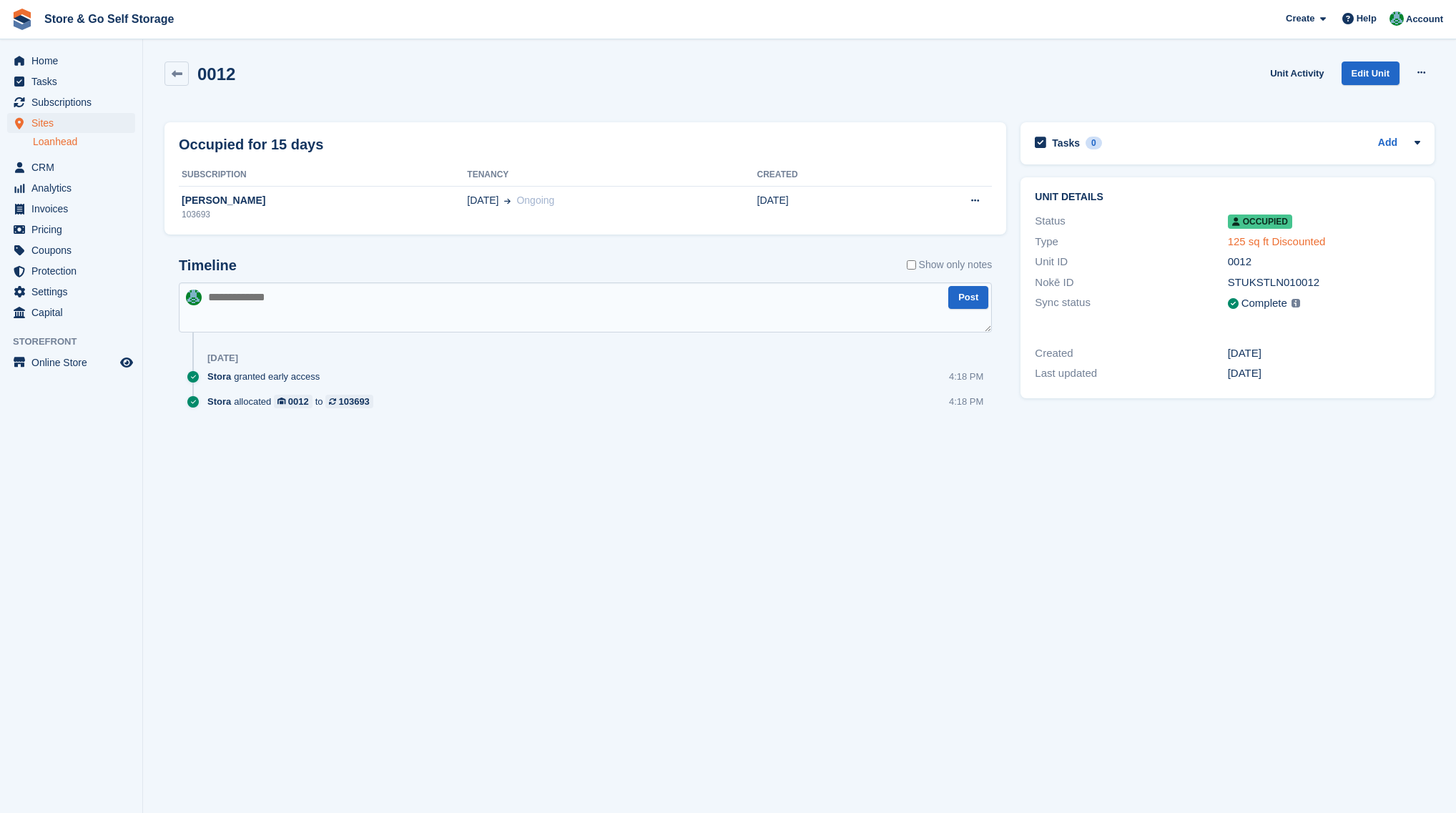
drag, startPoint x: 1221, startPoint y: 246, endPoint x: 1232, endPoint y: 241, distance: 12.1
click at [1222, 246] on div "Type" at bounding box center [1130, 242] width 192 height 17
click at [1237, 240] on link "125 sq ft Discounted" at bounding box center [1276, 241] width 98 height 12
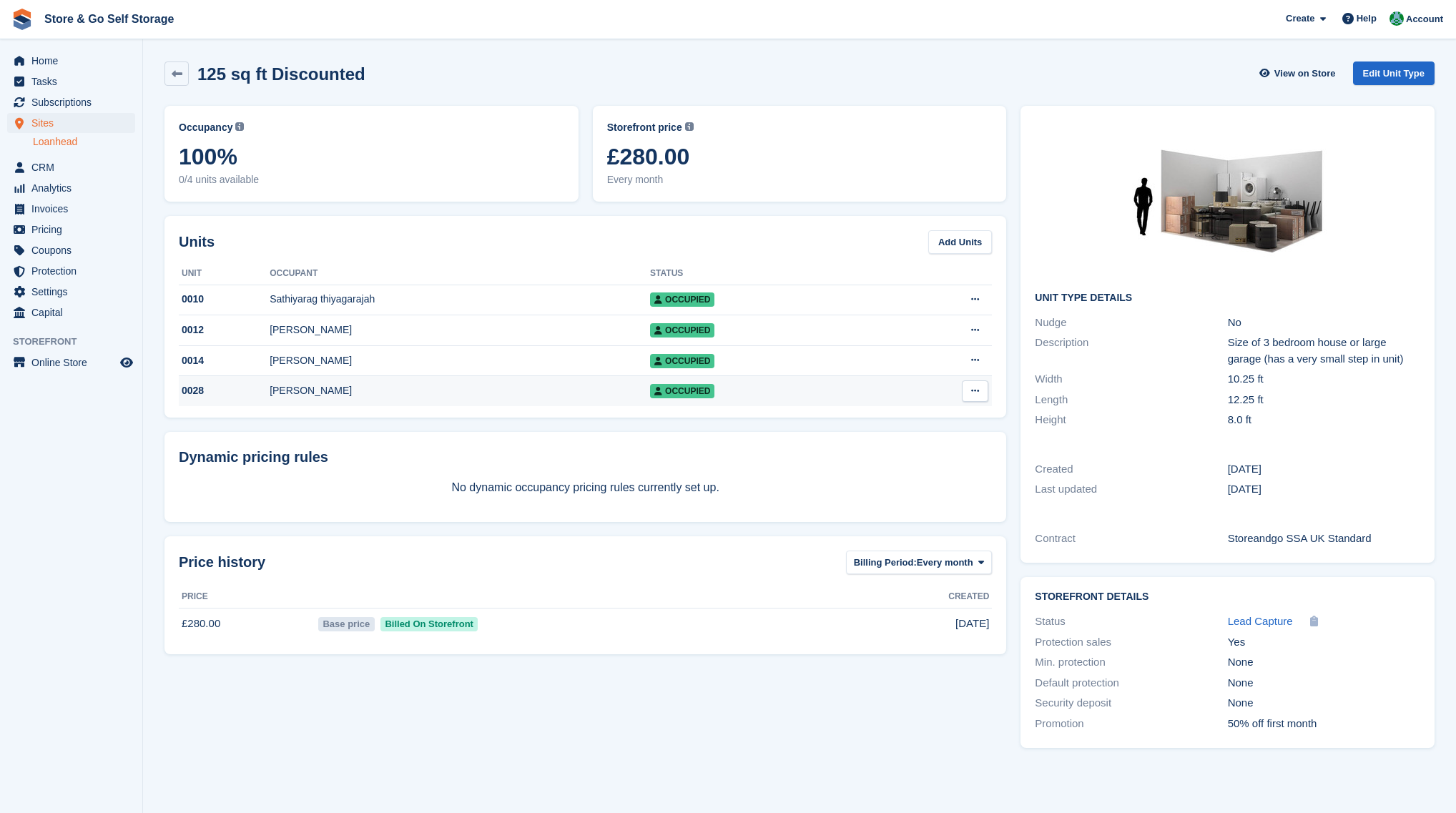
click at [365, 392] on div "Adam Archer" at bounding box center [460, 390] width 380 height 15
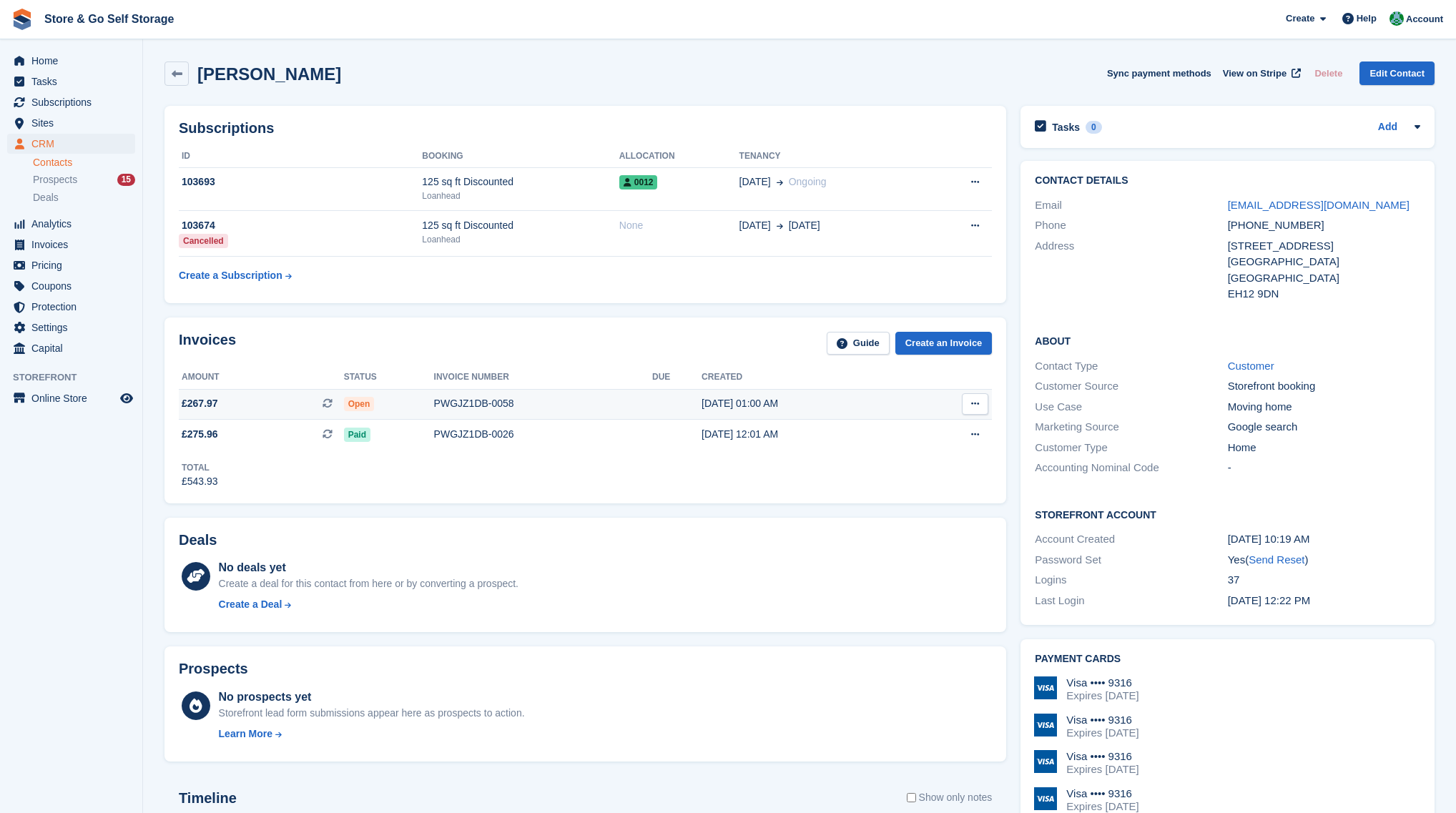
click at [971, 401] on icon at bounding box center [975, 404] width 8 height 9
click at [654, 484] on div "Total £543.93" at bounding box center [585, 469] width 813 height 39
click at [975, 401] on icon at bounding box center [975, 404] width 8 height 9
click at [916, 448] on p "View on Stripe" at bounding box center [919, 452] width 125 height 23
click at [772, 511] on div "Deals No deals yet Create a deal for this contact from here or by converting a …" at bounding box center [585, 576] width 856 height 130
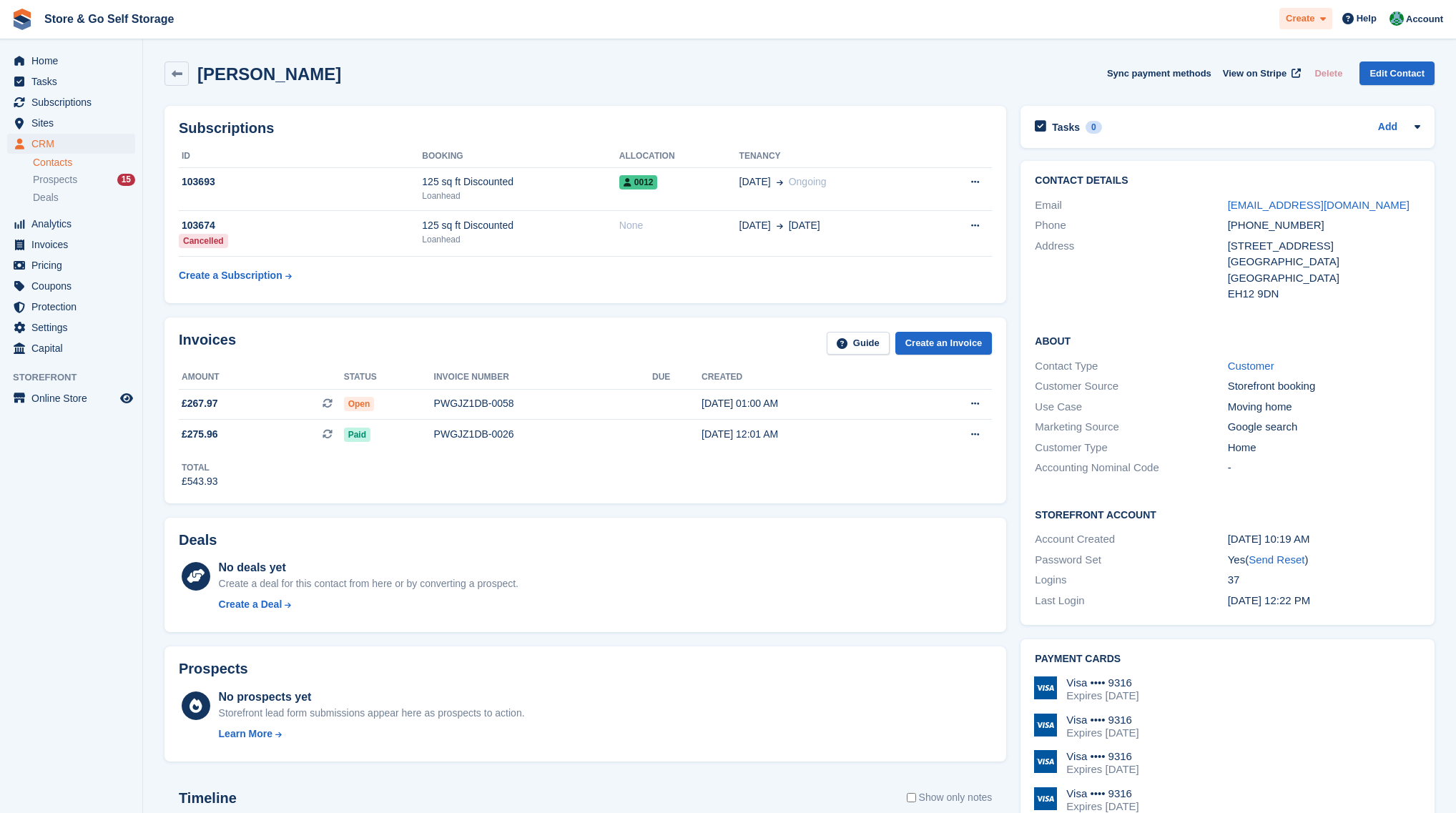
click at [1313, 25] on span "Create" at bounding box center [1299, 19] width 28 height 15
click at [1348, 22] on icon at bounding box center [1348, 19] width 12 height 12
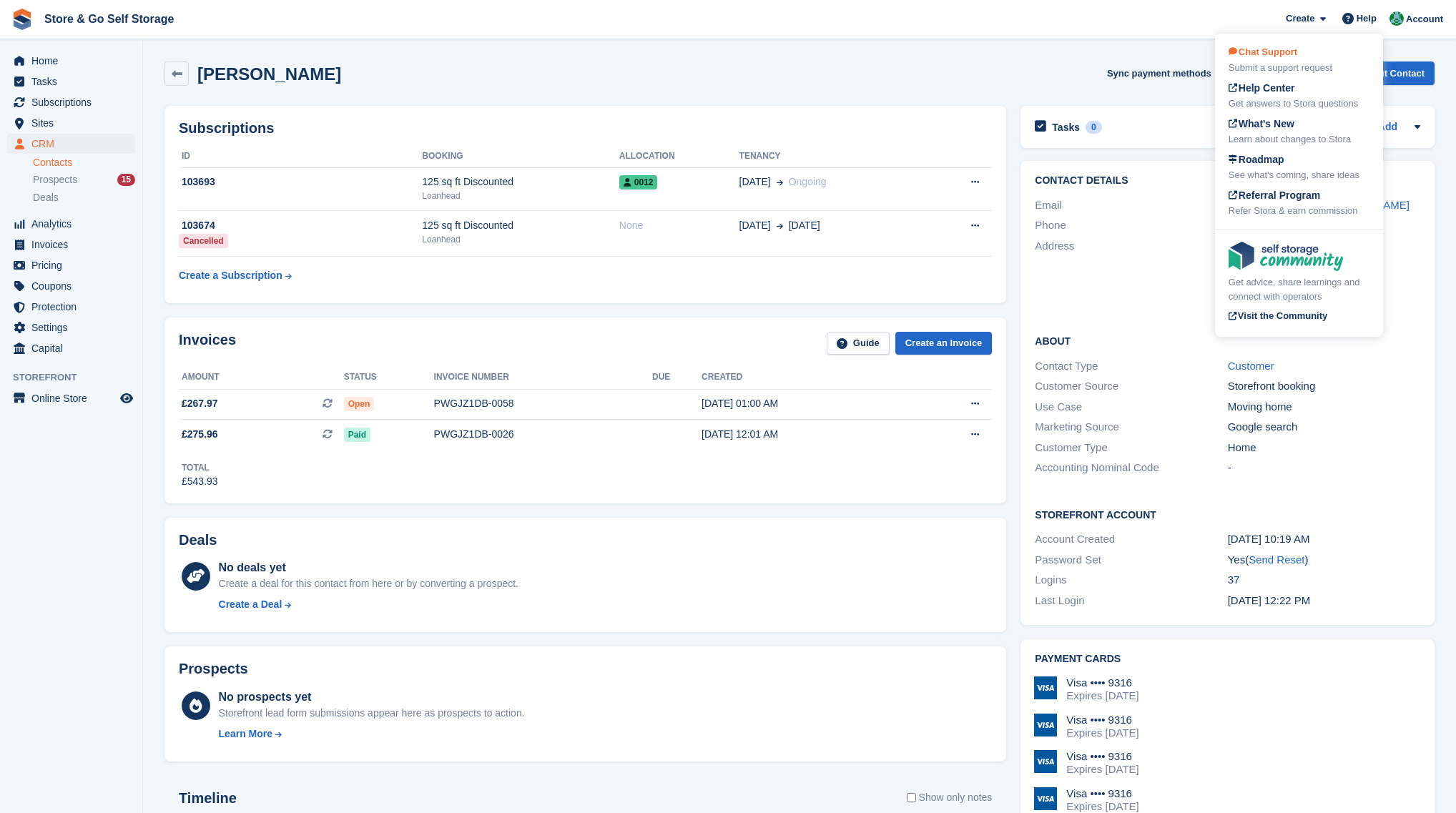
click at [1320, 54] on div "Chat Support Submit a support request" at bounding box center [1298, 60] width 141 height 30
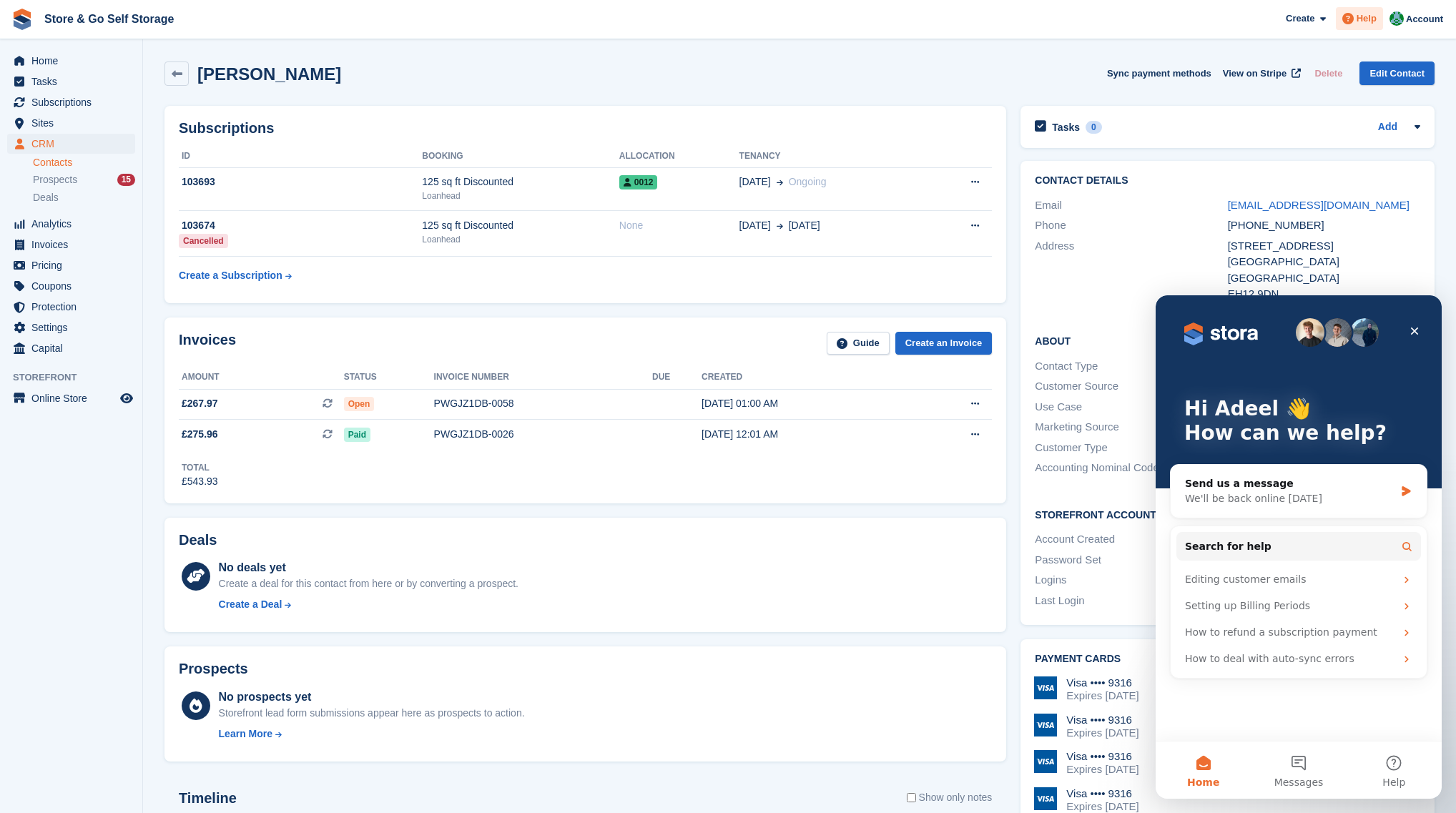
click at [1356, 20] on span at bounding box center [1348, 19] width 17 height 17
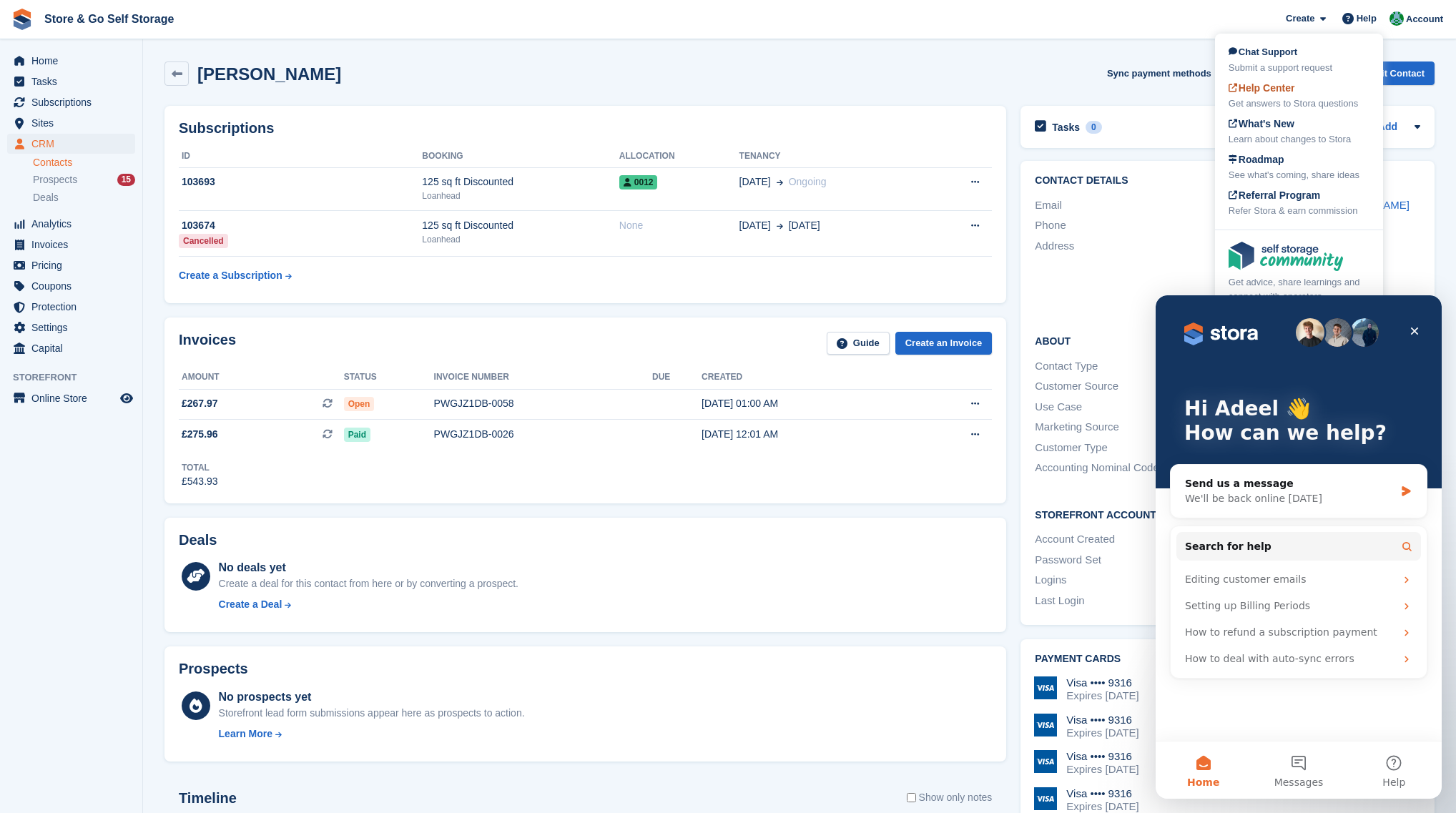
click at [1295, 98] on div "Get answers to Stora questions" at bounding box center [1298, 104] width 141 height 15
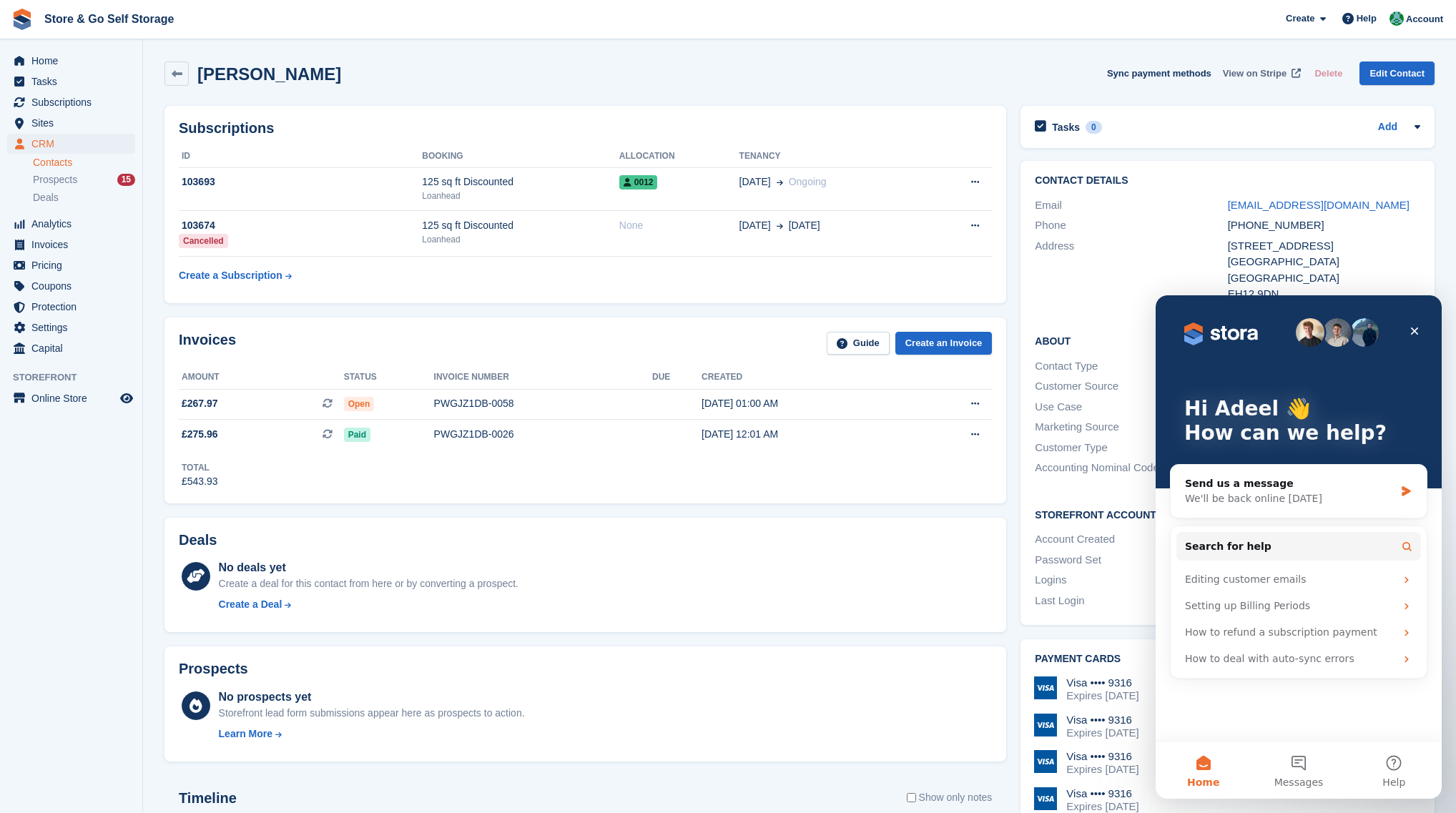
click at [1263, 71] on span "View on Stripe" at bounding box center [1254, 74] width 63 height 15
click at [565, 405] on div "PWGJZ1DB-0058" at bounding box center [543, 404] width 218 height 15
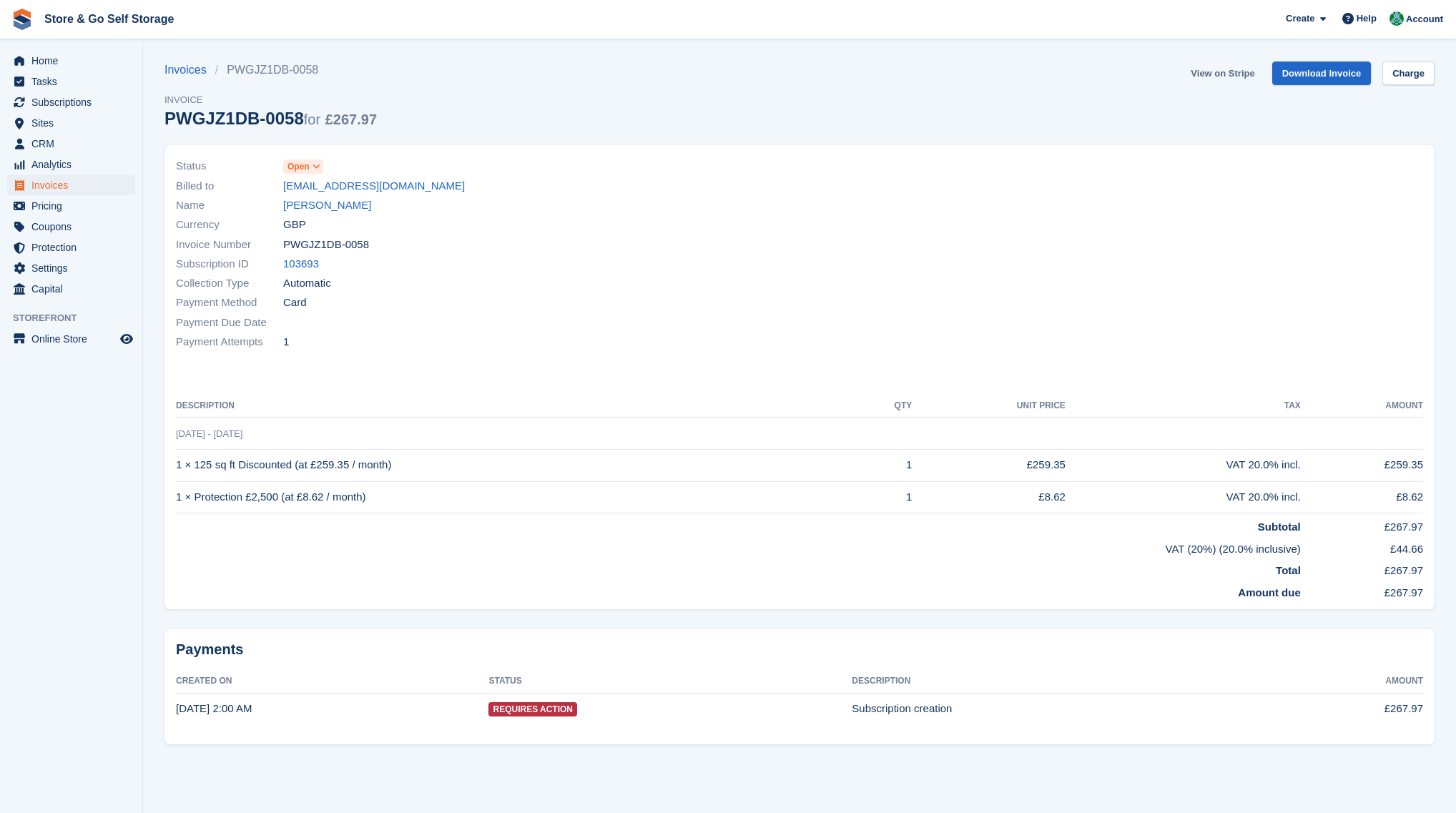
click at [1216, 82] on link "View on Stripe" at bounding box center [1222, 73] width 75 height 23
click at [336, 211] on link "[PERSON_NAME]" at bounding box center [327, 205] width 88 height 17
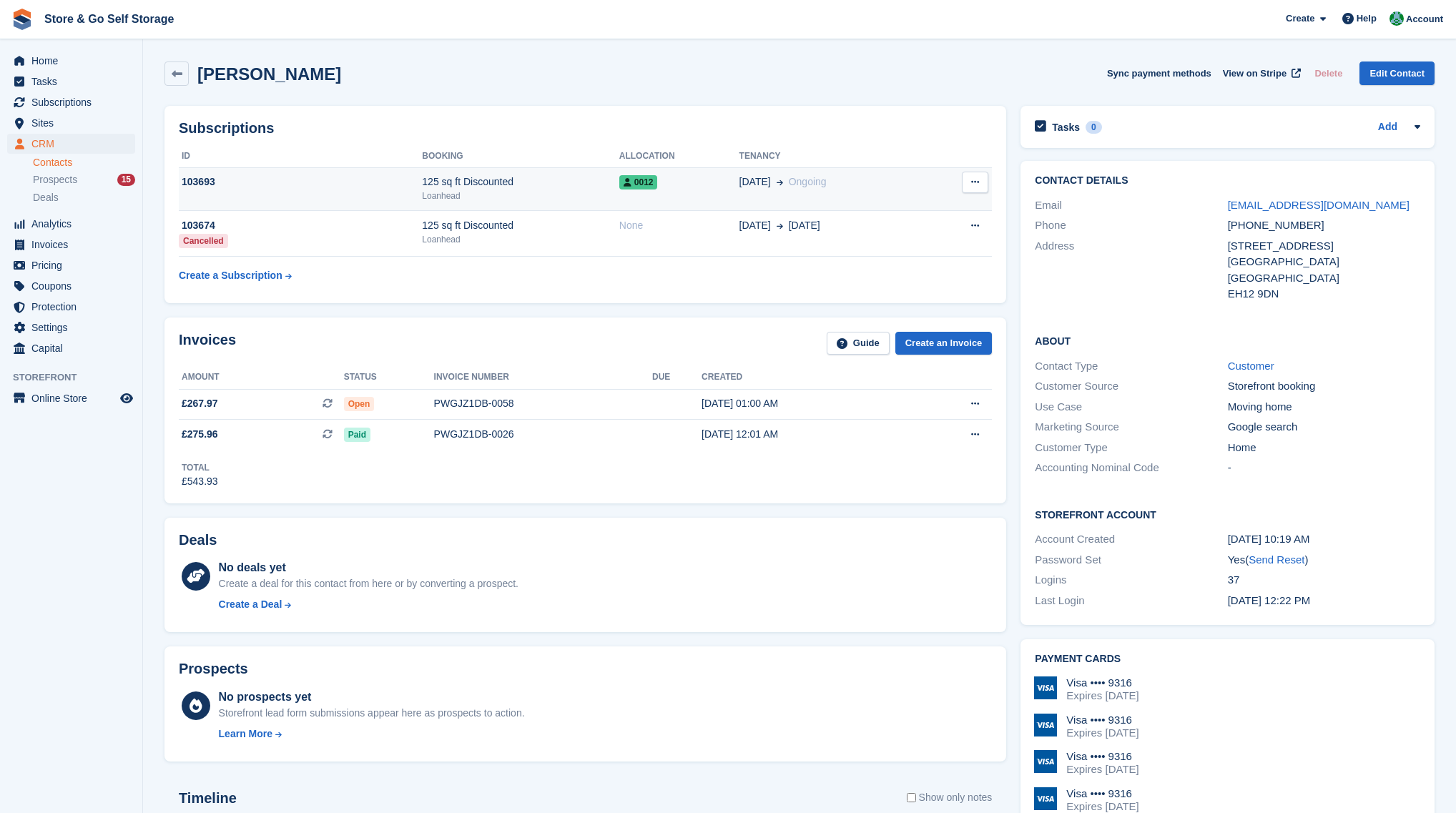
click at [975, 186] on icon at bounding box center [975, 181] width 8 height 9
click at [909, 184] on div "[DATE] Ongoing" at bounding box center [833, 182] width 188 height 15
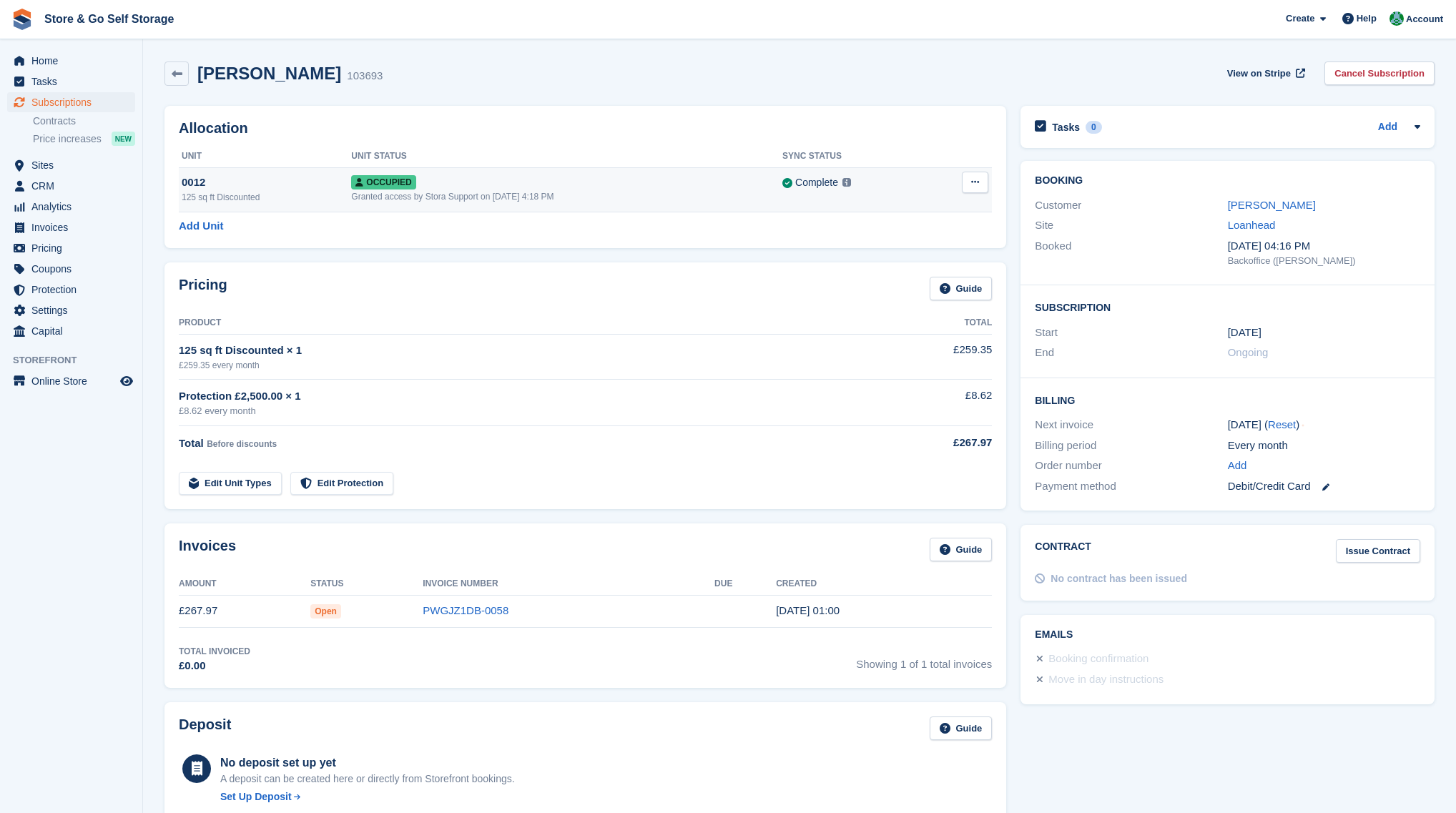
click at [970, 188] on button at bounding box center [975, 182] width 26 height 21
click at [891, 217] on p "Overlock" at bounding box center [919, 211] width 125 height 19
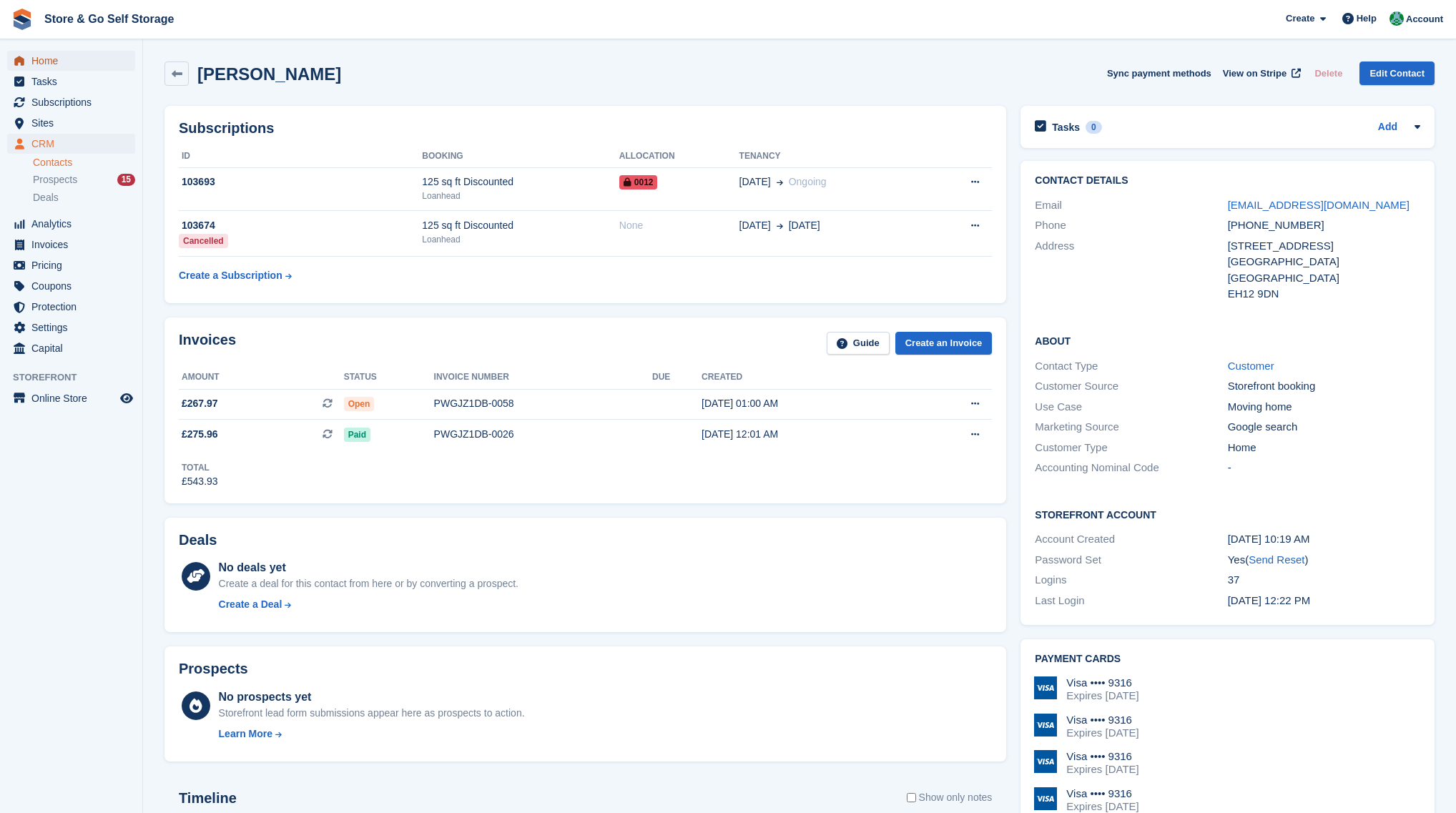
click at [44, 58] on span "Home" at bounding box center [74, 60] width 86 height 20
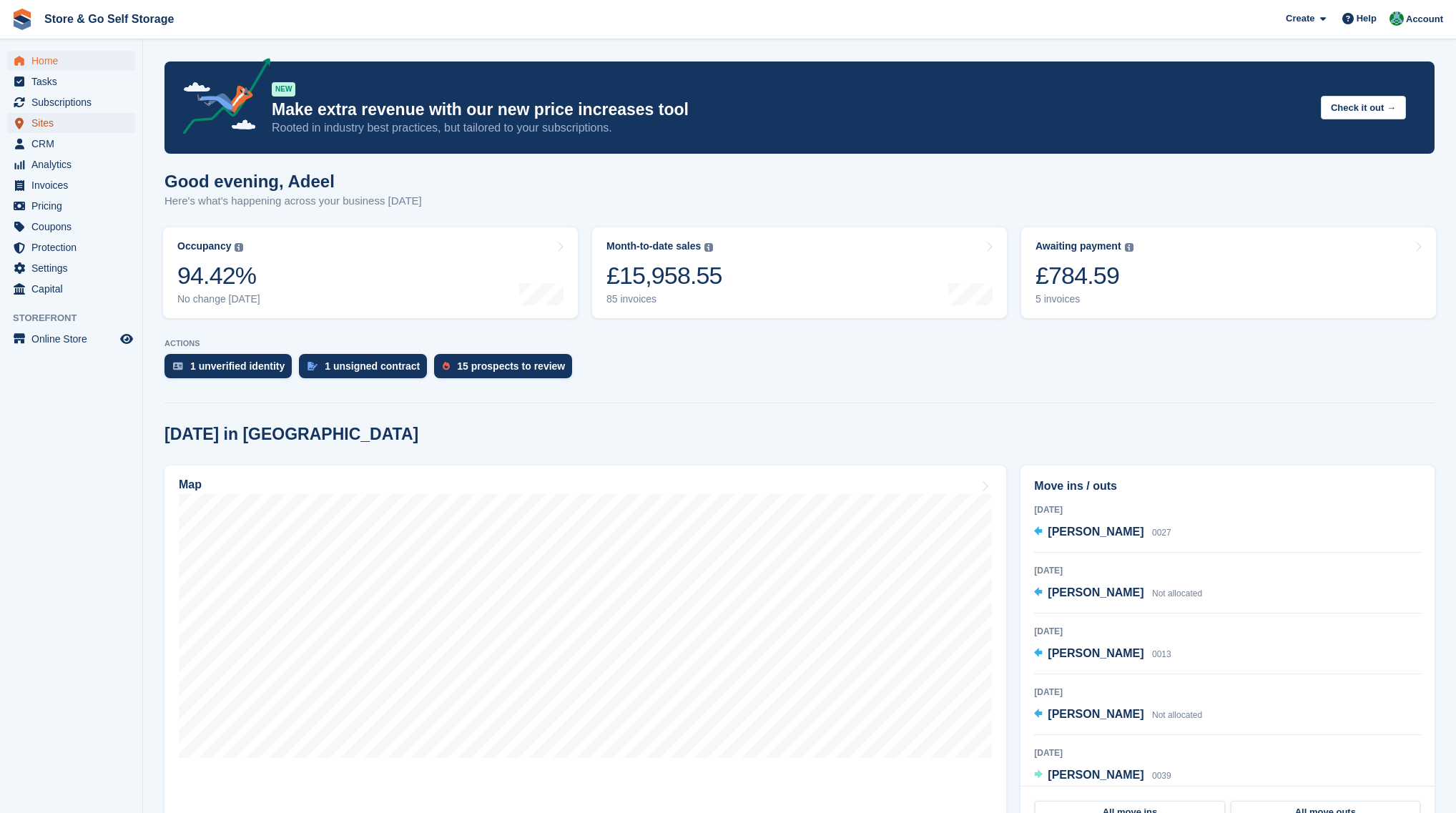
click at [40, 125] on span "Sites" at bounding box center [74, 122] width 86 height 20
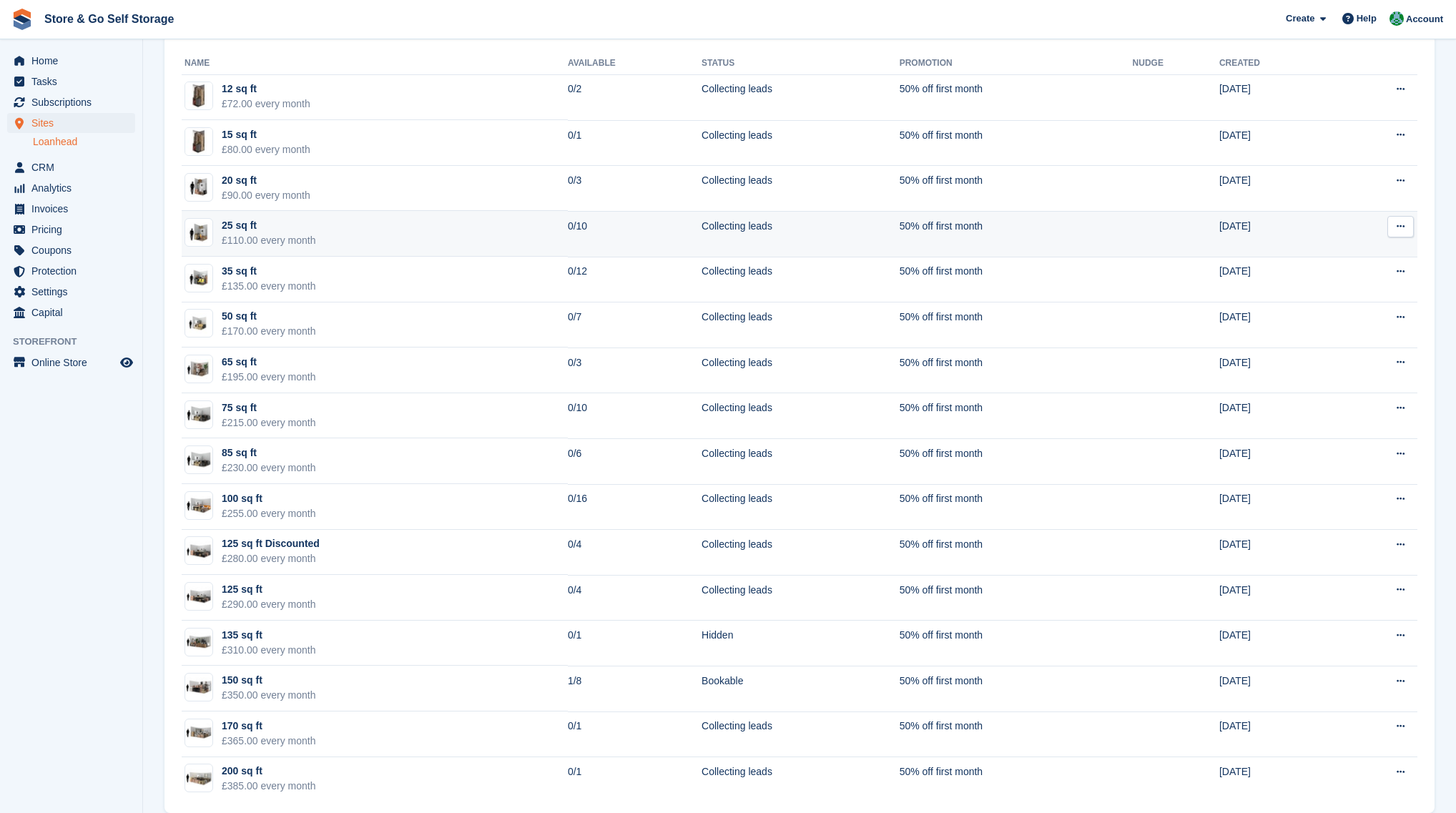
scroll to position [188, 0]
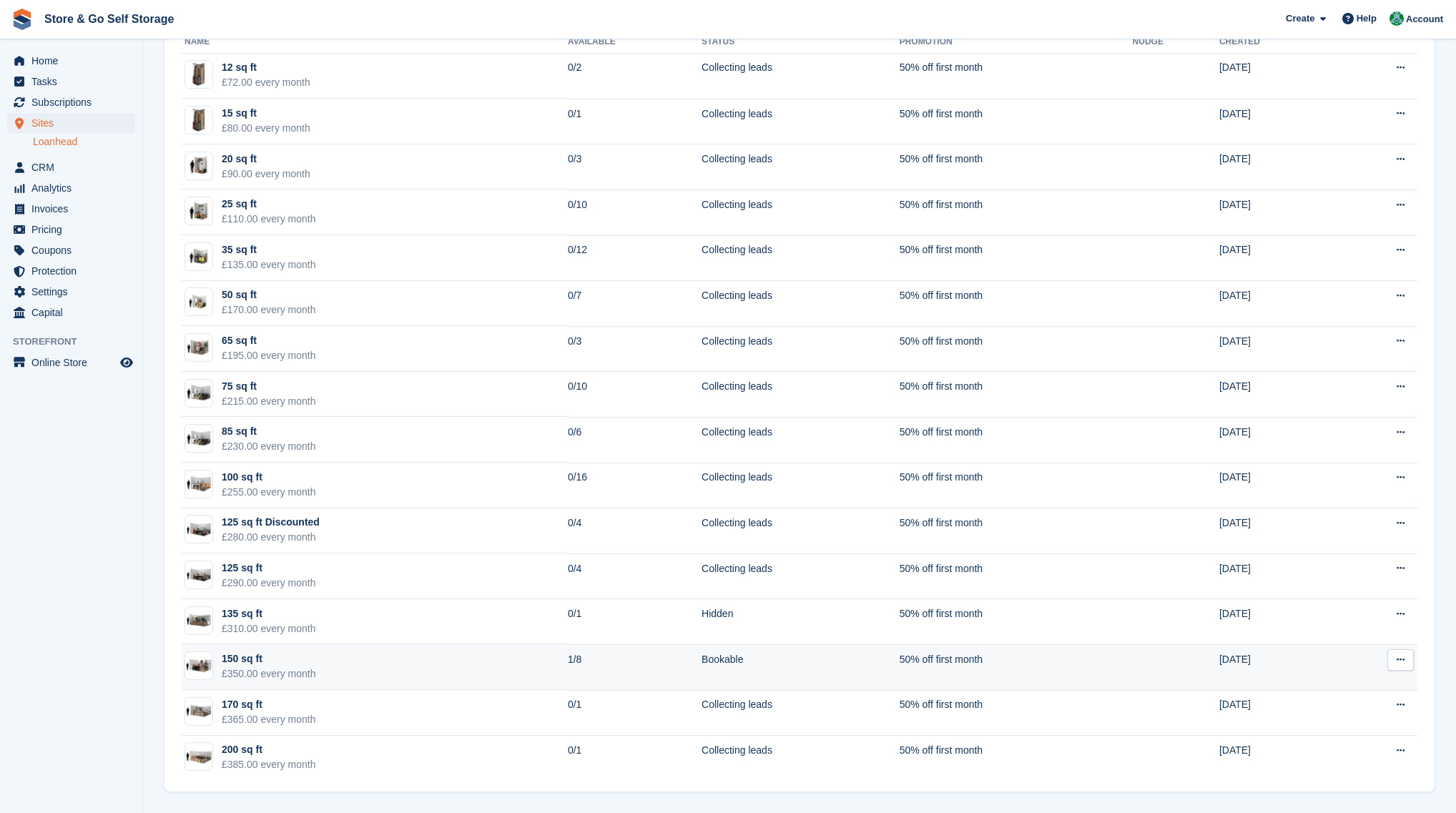
click at [462, 665] on td "150 sq ft £350.00 every month" at bounding box center [374, 667] width 386 height 46
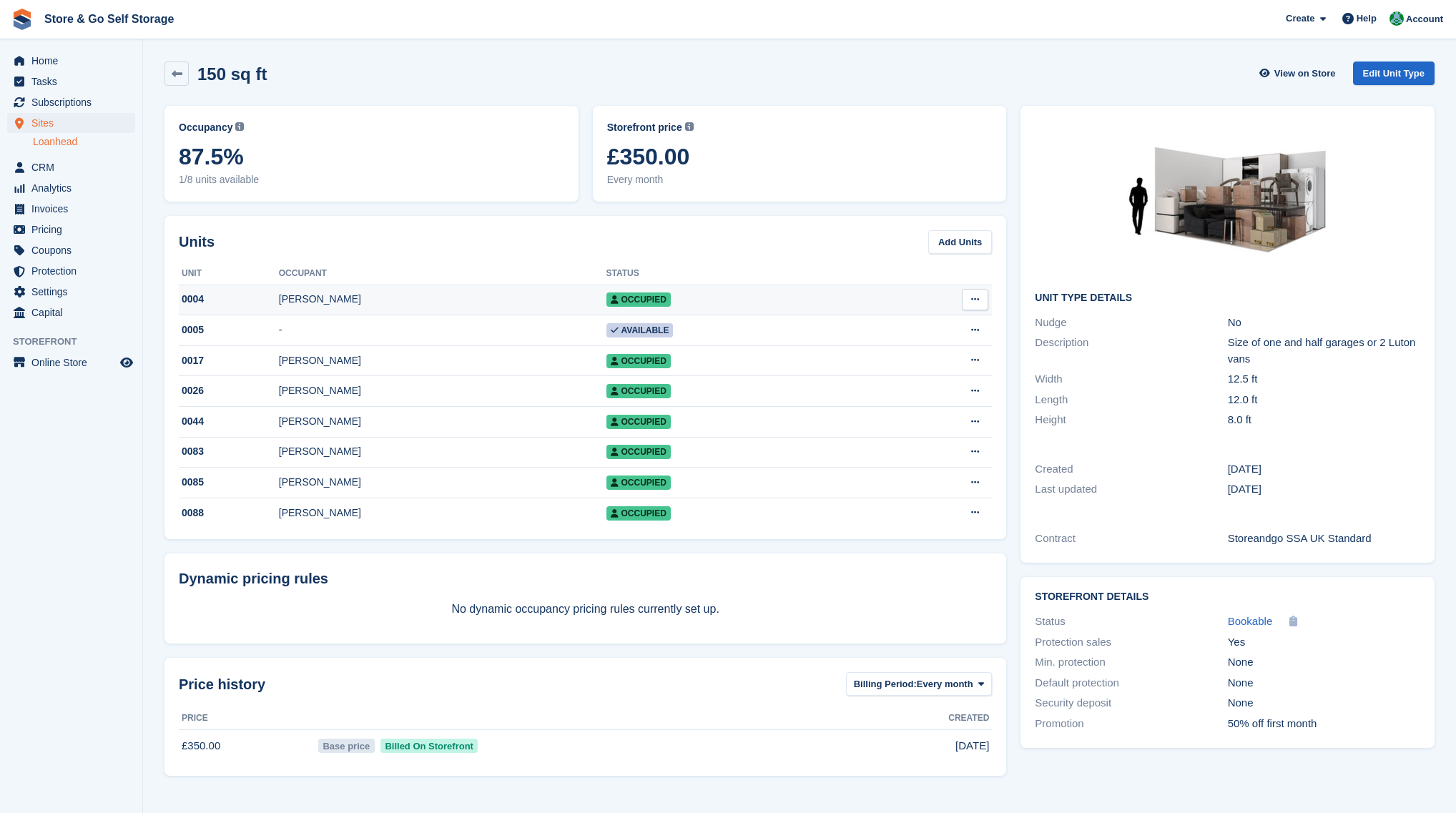
click at [440, 310] on td "[PERSON_NAME]" at bounding box center [443, 300] width 328 height 31
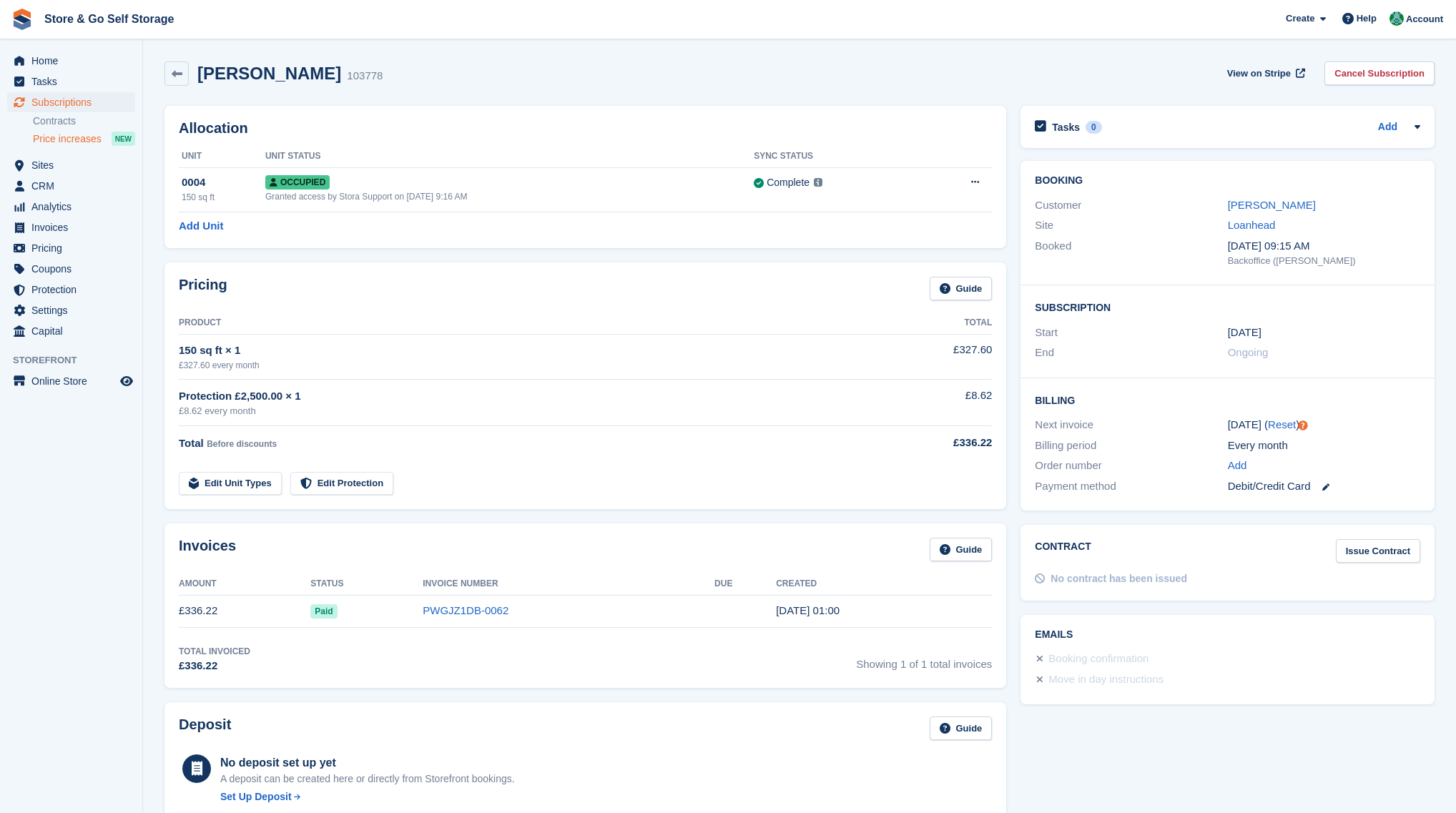
click at [95, 136] on span "Price increases" at bounding box center [67, 139] width 68 height 14
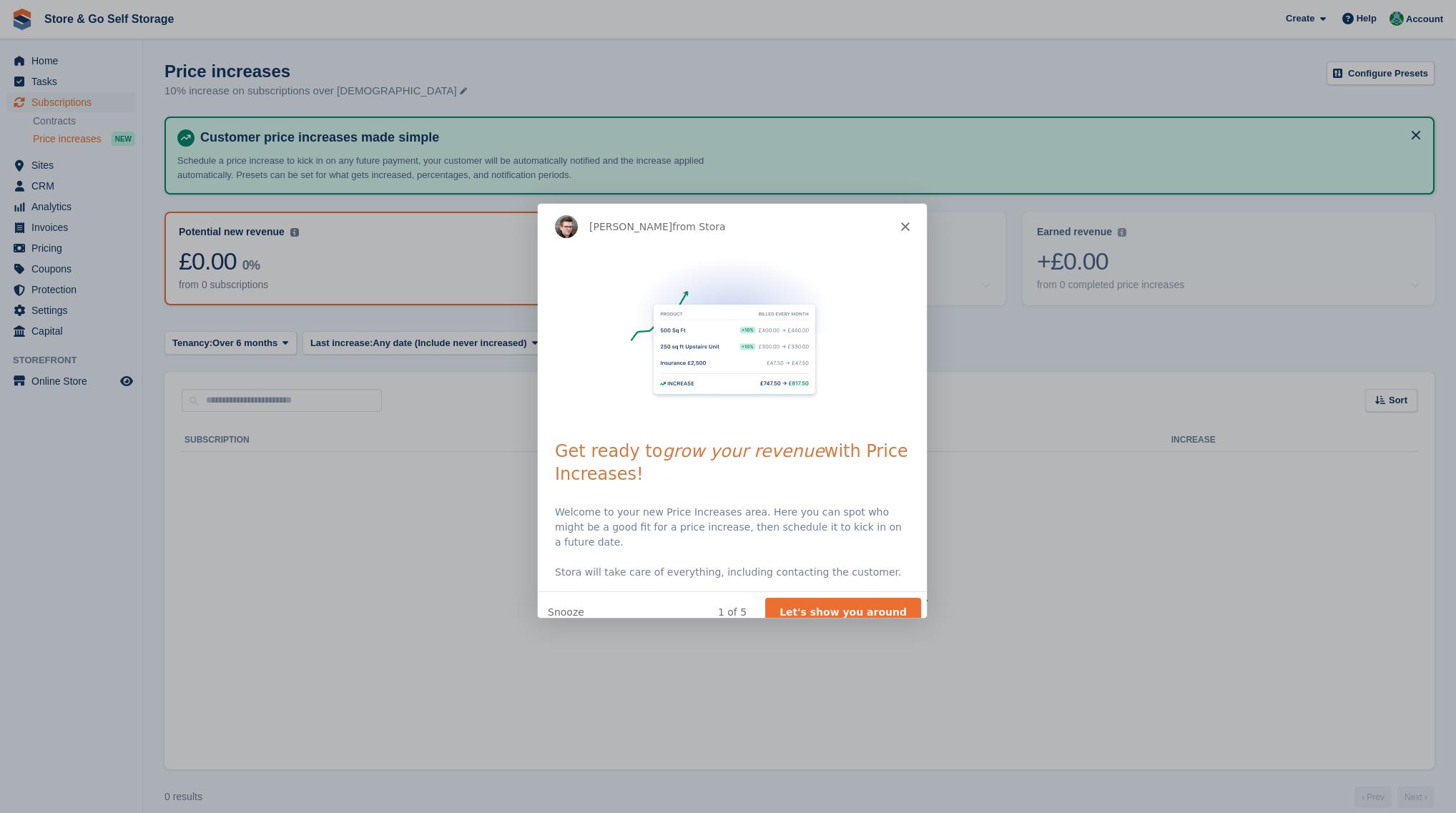
click at [905, 227] on icon "Close" at bounding box center [905, 226] width 9 height 9
